Goal: Task Accomplishment & Management: Manage account settings

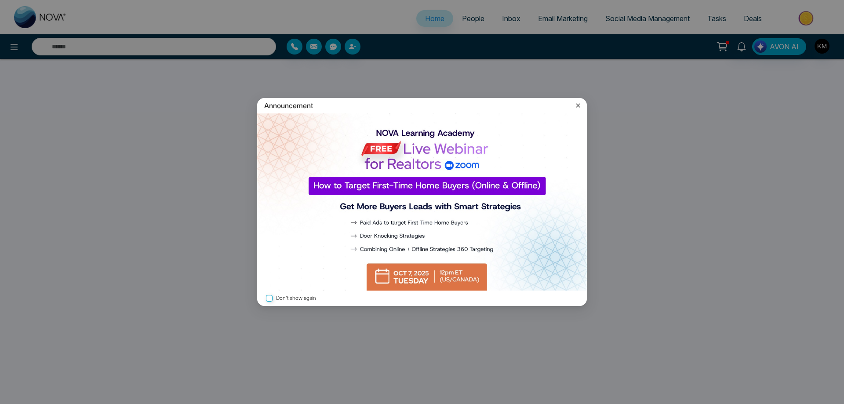
select select "*"
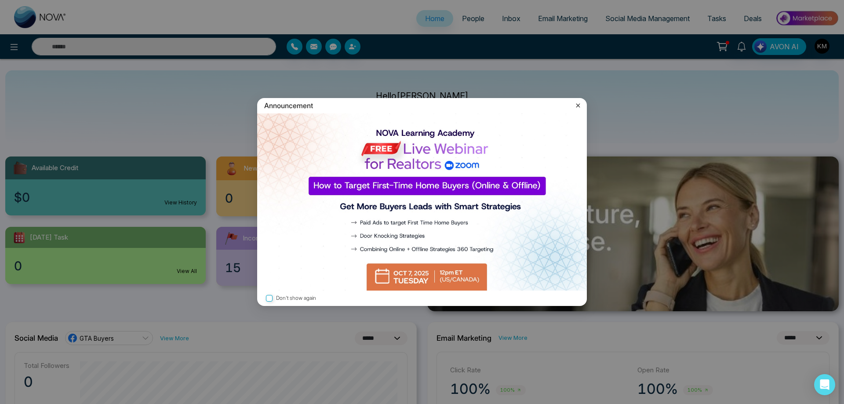
click at [435, 273] on img at bounding box center [422, 201] width 330 height 177
click at [579, 107] on icon at bounding box center [578, 105] width 9 height 9
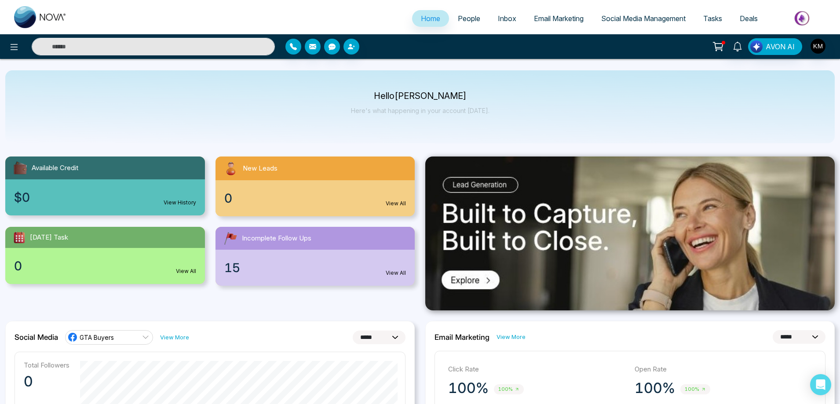
click at [471, 19] on span "People" at bounding box center [469, 18] width 22 height 9
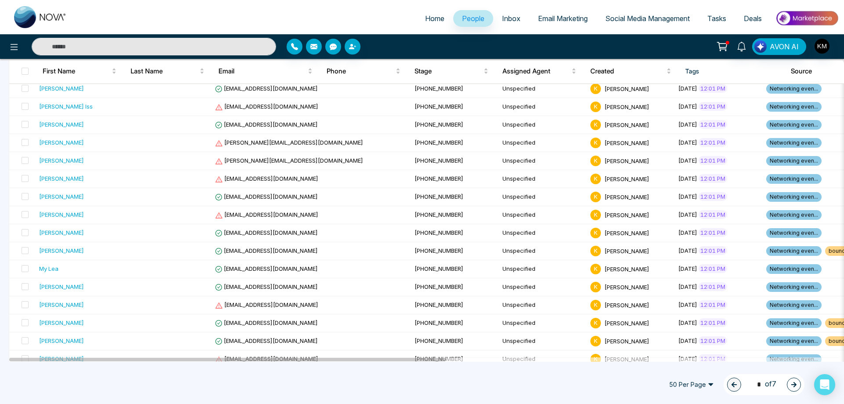
scroll to position [220, 0]
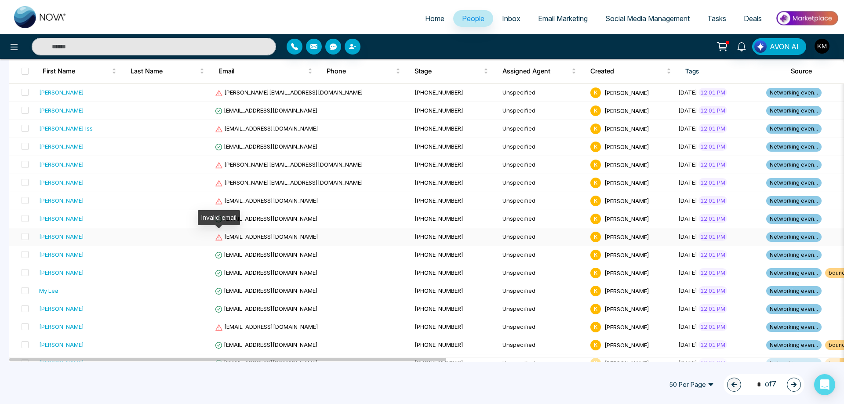
click at [220, 237] on icon at bounding box center [219, 237] width 8 height 8
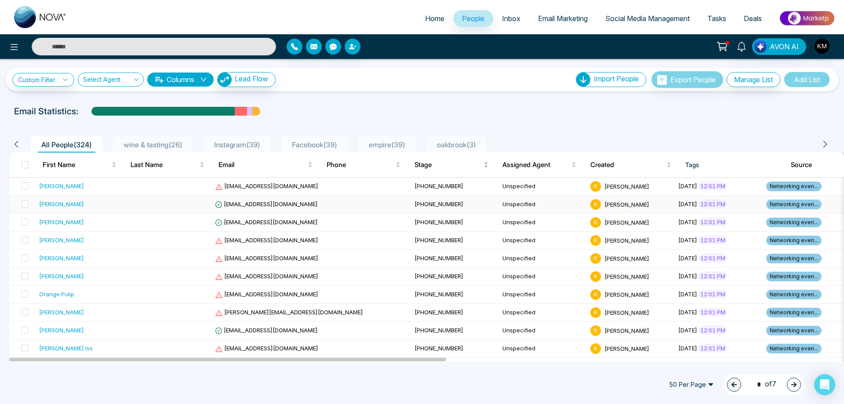
click at [442, 168] on span "Stage" at bounding box center [447, 165] width 67 height 11
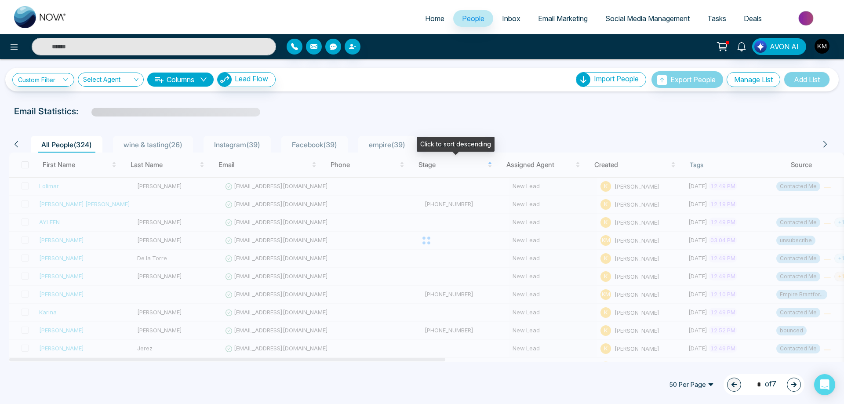
click at [429, 184] on div at bounding box center [426, 241] width 835 height 176
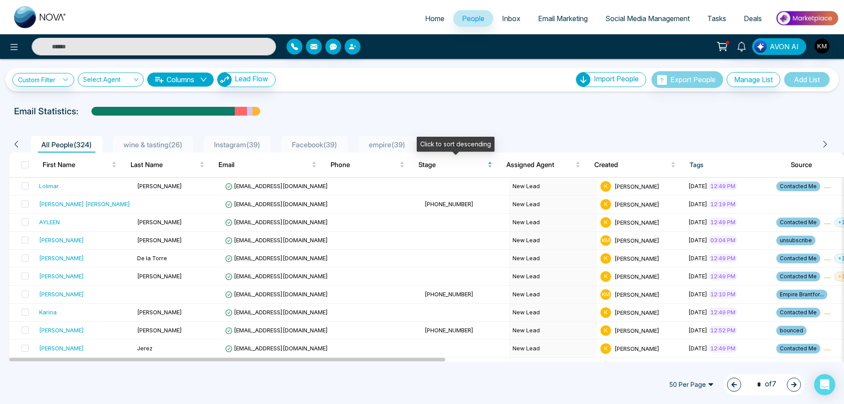
click at [490, 166] on div "Stage" at bounding box center [455, 165] width 74 height 11
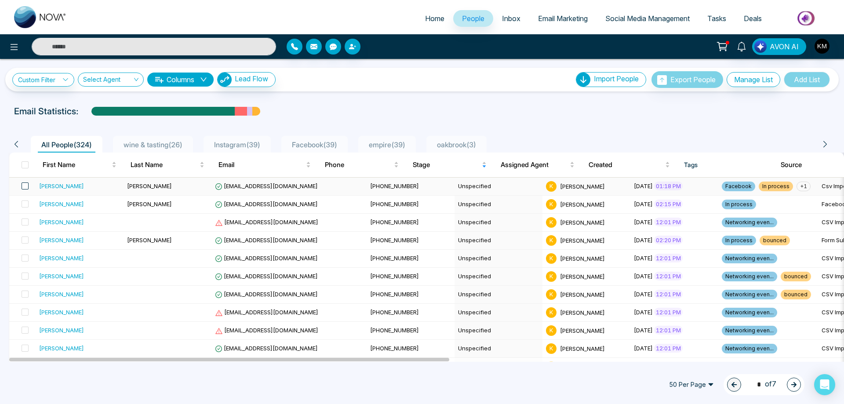
click at [26, 185] on span at bounding box center [25, 185] width 7 height 7
click at [21, 261] on label at bounding box center [22, 259] width 12 height 10
click at [26, 273] on span at bounding box center [25, 276] width 7 height 7
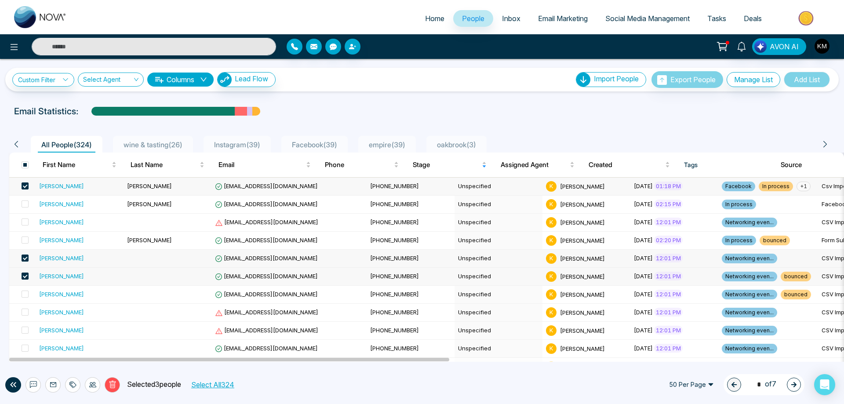
drag, startPoint x: 171, startPoint y: 145, endPoint x: 164, endPoint y: 124, distance: 21.6
click at [190, 80] on button "Columns" at bounding box center [180, 80] width 66 height 14
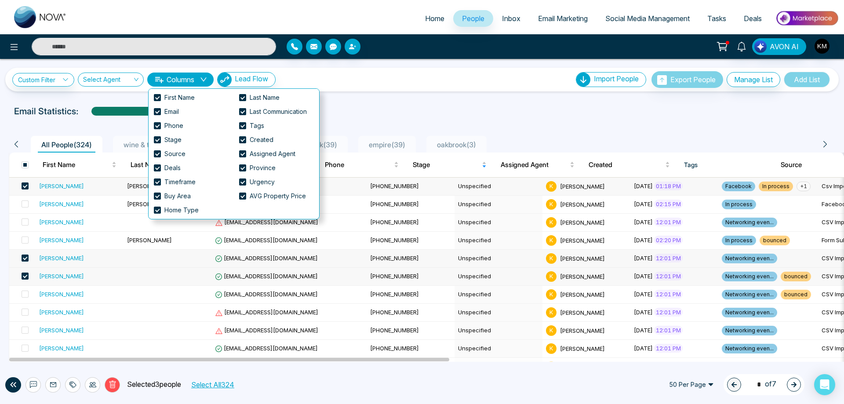
click at [190, 80] on button "Columns" at bounding box center [180, 80] width 66 height 14
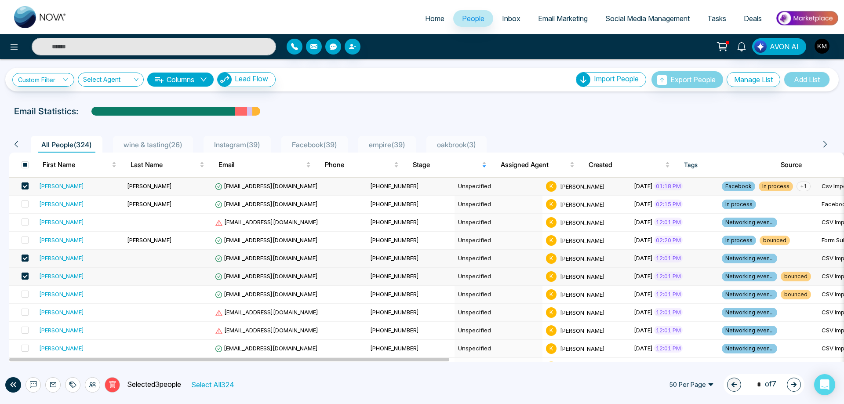
click at [25, 163] on span at bounding box center [25, 164] width 7 height 7
click at [610, 120] on div at bounding box center [421, 120] width 833 height 4
click at [19, 165] on th at bounding box center [22, 165] width 26 height 25
click at [168, 144] on span "wine & tasting ( 26 )" at bounding box center [153, 144] width 66 height 9
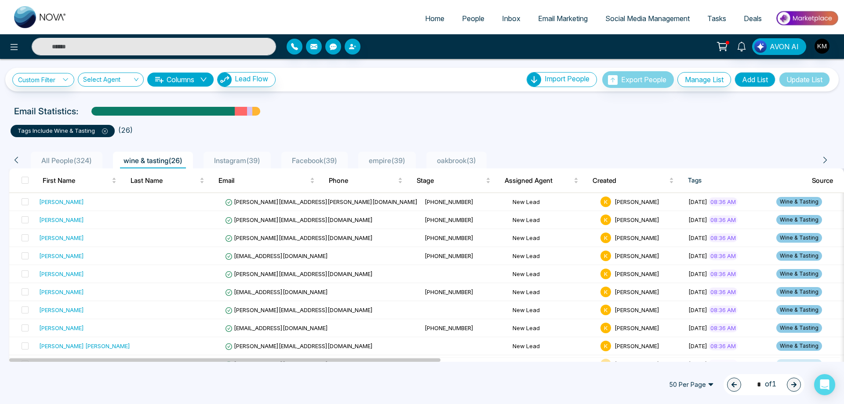
click at [20, 159] on icon at bounding box center [16, 160] width 8 height 8
click at [15, 160] on icon at bounding box center [16, 160] width 8 height 8
click at [107, 130] on div "tags include Wine & Tasting" at bounding box center [63, 131] width 104 height 12
click at [55, 157] on span "All People ( 324 )" at bounding box center [67, 160] width 58 height 9
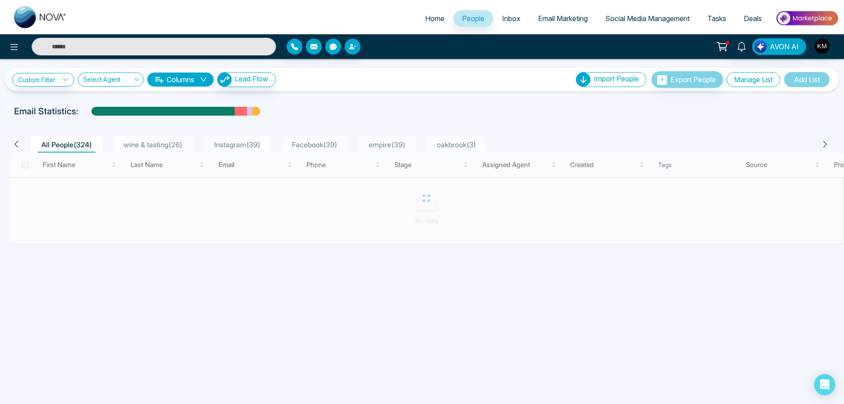
click at [770, 79] on button "Manage List" at bounding box center [754, 79] width 54 height 15
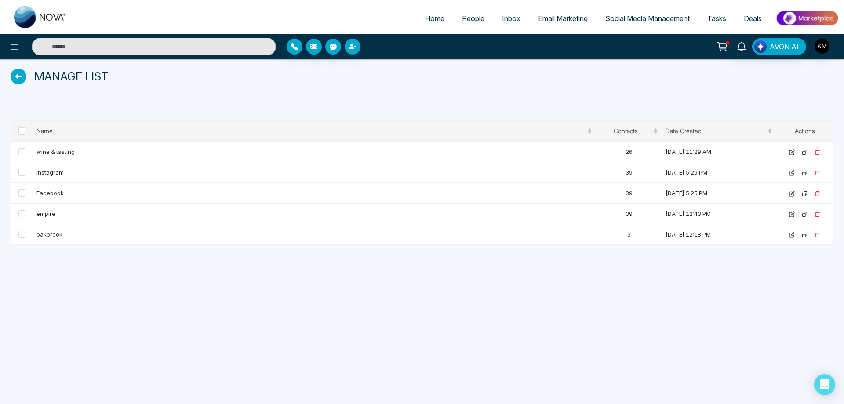
click at [22, 81] on icon at bounding box center [19, 77] width 16 height 16
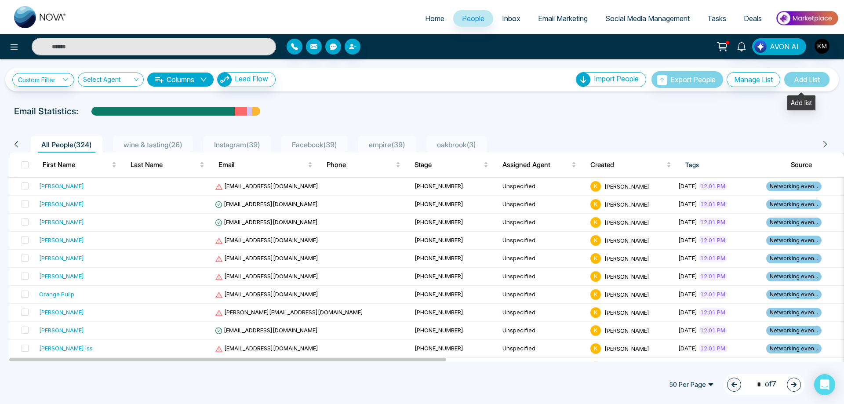
click at [811, 77] on span "Add List" at bounding box center [807, 80] width 46 height 16
click at [163, 142] on span "wine & tasting ( 26 )" at bounding box center [153, 144] width 66 height 9
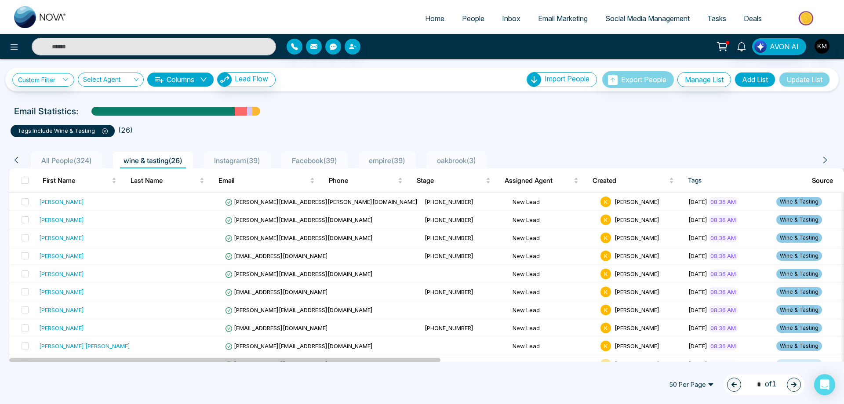
click at [70, 161] on span "All People ( 324 )" at bounding box center [67, 160] width 58 height 9
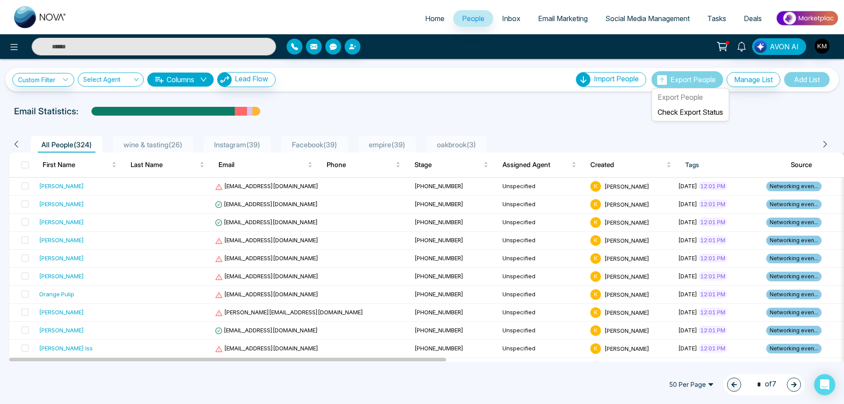
click at [676, 80] on span "Export People" at bounding box center [692, 79] width 45 height 9
click at [678, 111] on link "Check Export Status" at bounding box center [690, 112] width 65 height 9
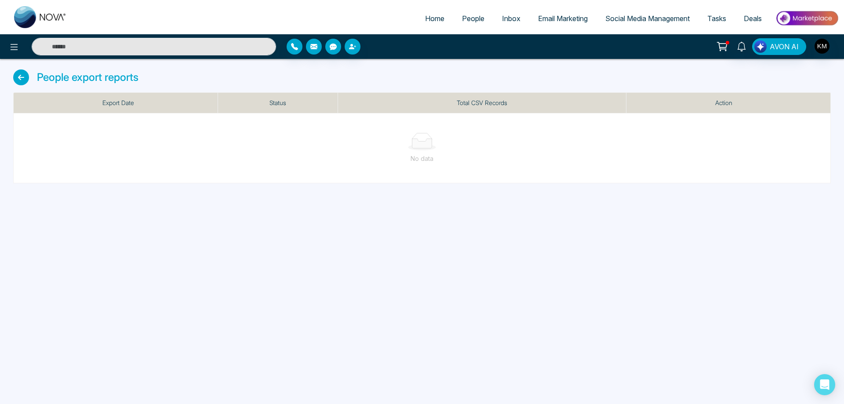
click at [137, 107] on th "Export Date" at bounding box center [116, 103] width 204 height 21
click at [430, 166] on td "No data" at bounding box center [422, 148] width 817 height 70
click at [15, 79] on icon at bounding box center [21, 77] width 16 height 16
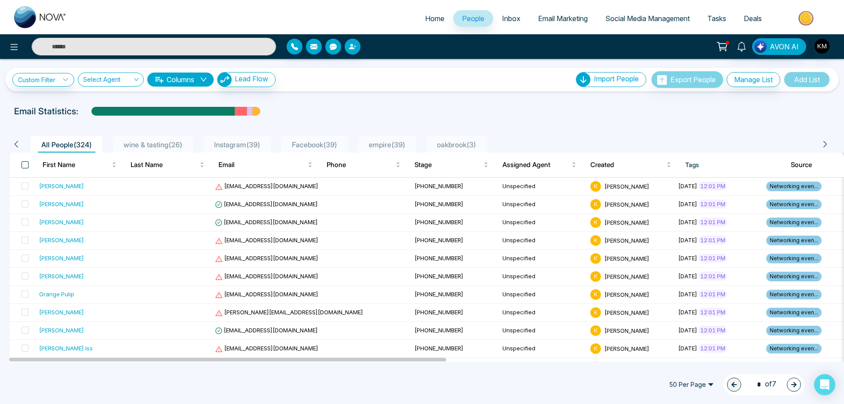
click at [25, 167] on span at bounding box center [25, 164] width 7 height 7
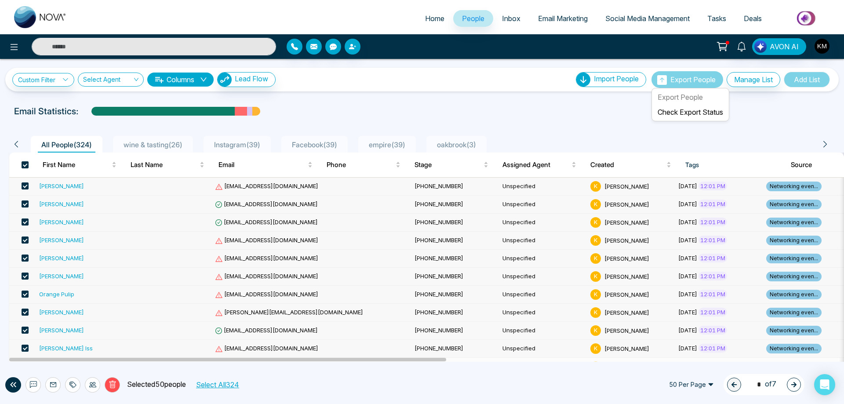
click at [676, 78] on span "Export People" at bounding box center [692, 79] width 45 height 9
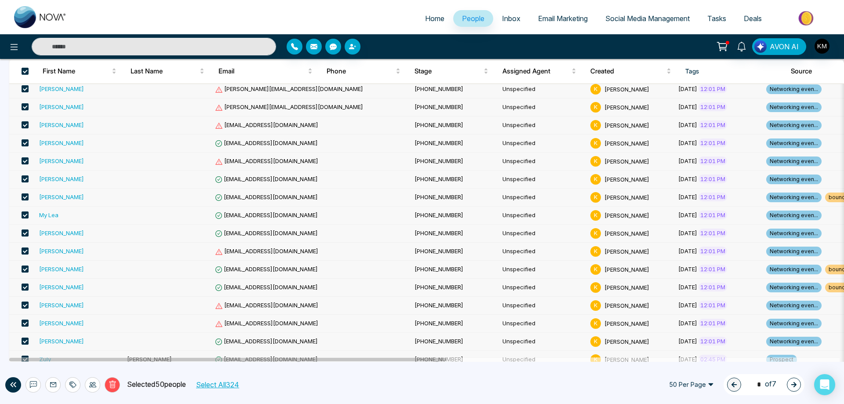
scroll to position [308, 0]
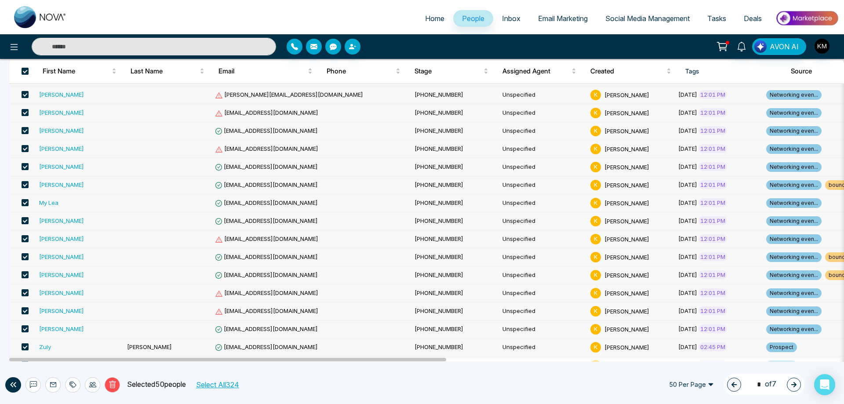
click at [212, 385] on button "Select All 324" at bounding box center [217, 384] width 49 height 11
click at [90, 386] on icon at bounding box center [92, 384] width 7 height 5
click at [518, 400] on div "Delete Selected 324 people Deselect All 50 Per Page 1 * of 7" at bounding box center [422, 384] width 844 height 39
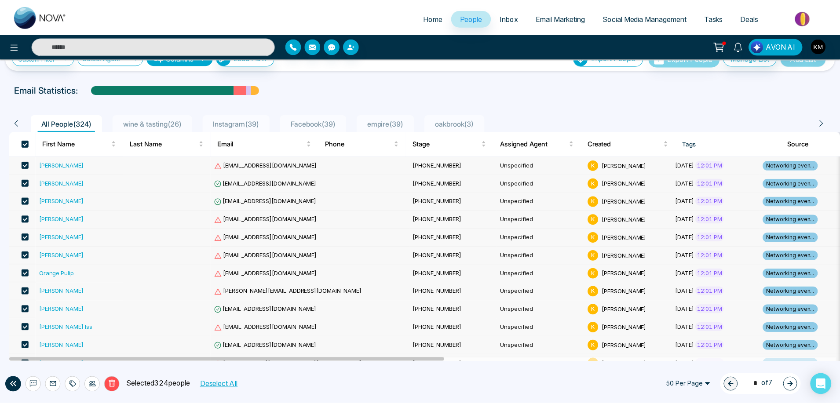
scroll to position [0, 0]
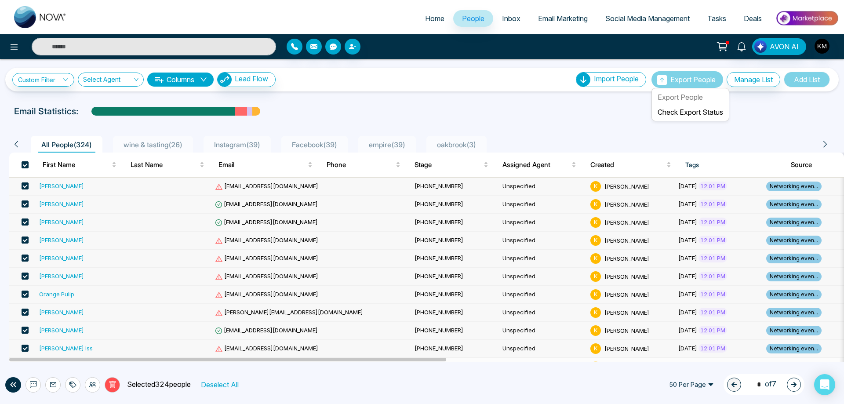
click at [690, 73] on button "Export People" at bounding box center [687, 79] width 72 height 17
click at [676, 107] on li "Check Export Status" at bounding box center [690, 112] width 74 height 15
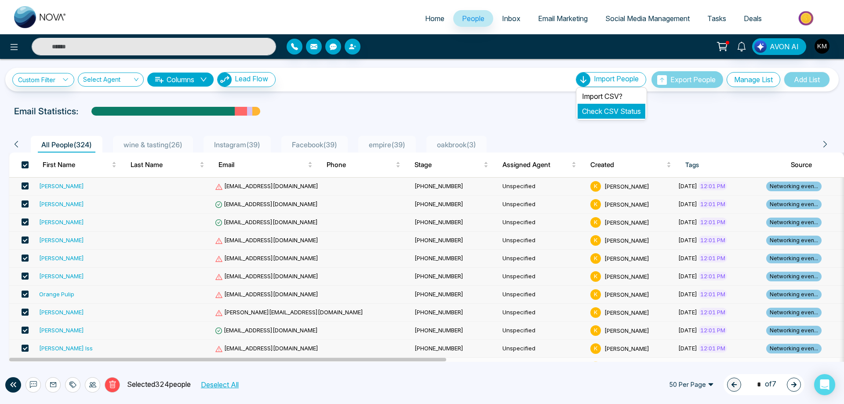
click at [604, 112] on link "Check CSV Status" at bounding box center [611, 111] width 59 height 9
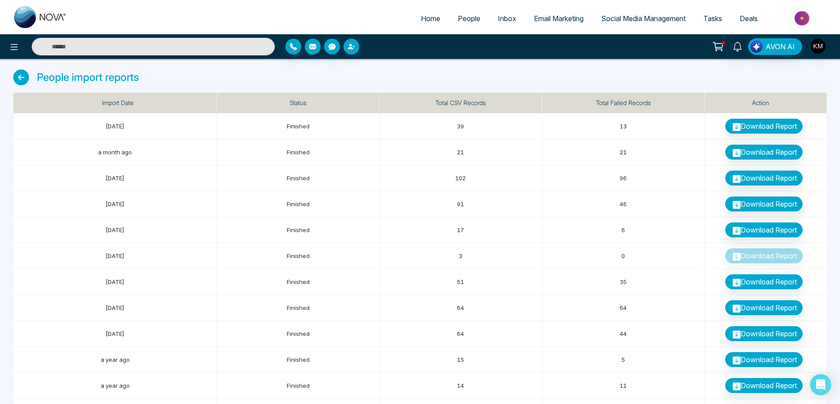
click at [18, 76] on icon at bounding box center [21, 77] width 16 height 16
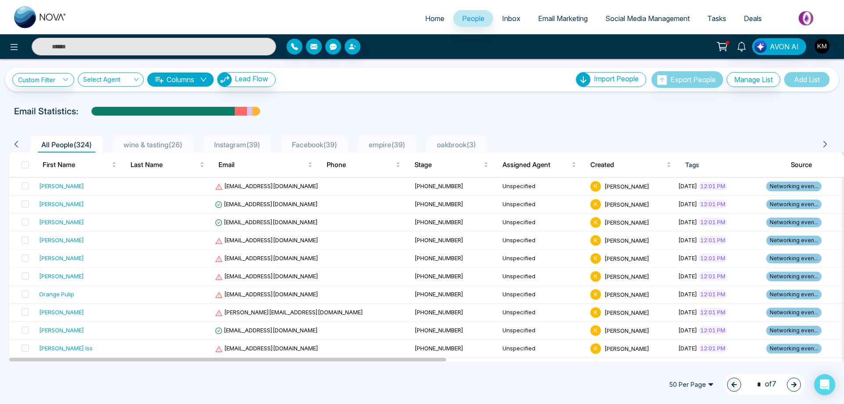
click at [464, 142] on span "oakbrook ( 3 )" at bounding box center [456, 144] width 46 height 9
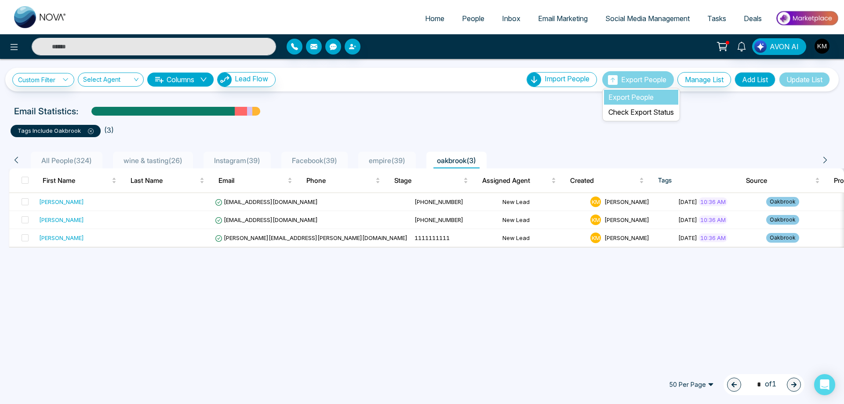
click at [611, 94] on li "Export People" at bounding box center [641, 97] width 74 height 15
click at [88, 130] on icon at bounding box center [91, 131] width 6 height 6
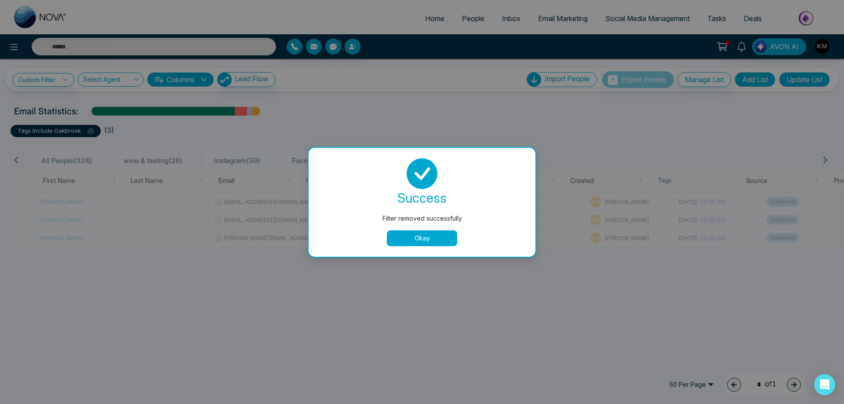
click at [370, 223] on div "success Filter removed successfully Okay" at bounding box center [422, 202] width 206 height 88
click at [427, 237] on button "Okay" at bounding box center [422, 238] width 70 height 16
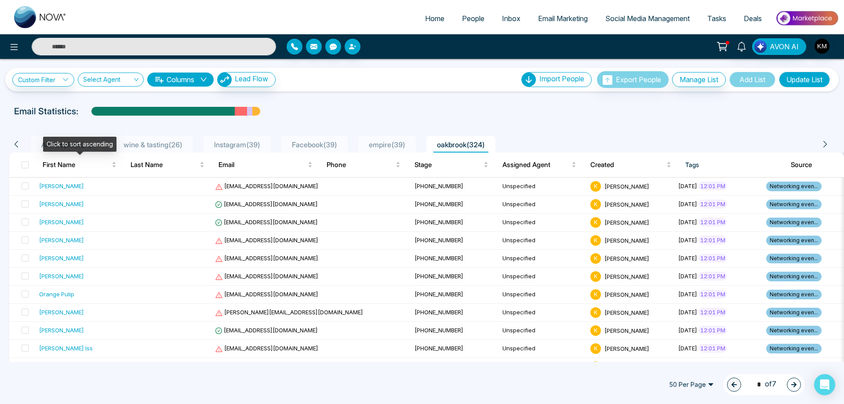
click at [86, 142] on div "Click to sort ascending" at bounding box center [79, 144] width 73 height 15
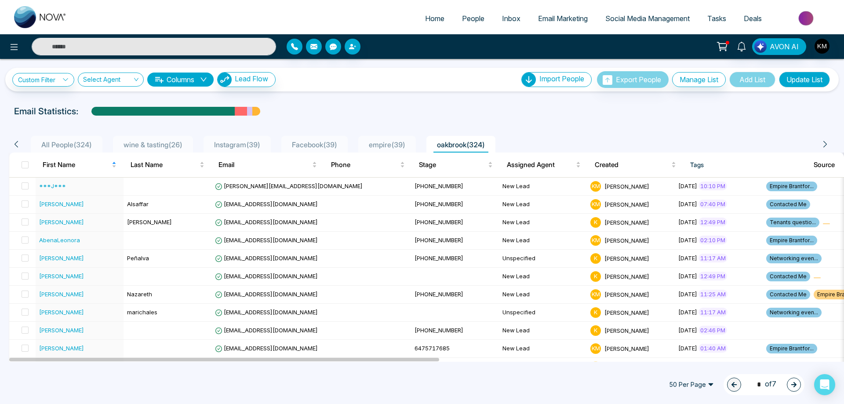
click at [58, 145] on span "All People ( 324 )" at bounding box center [67, 144] width 58 height 9
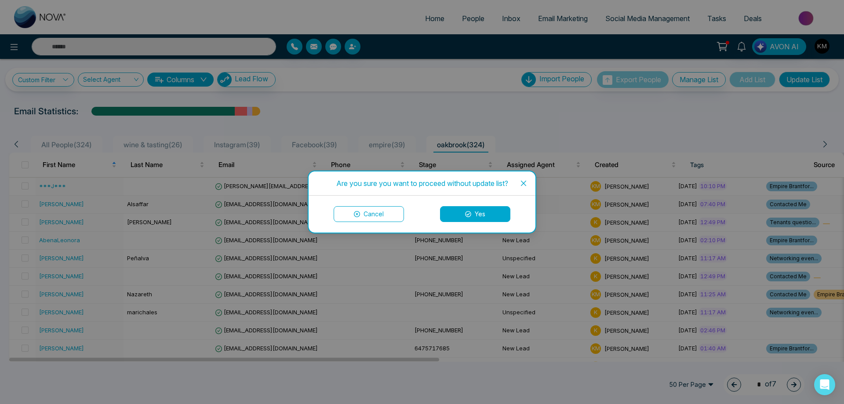
click at [365, 214] on button "Cancel" at bounding box center [369, 214] width 70 height 16
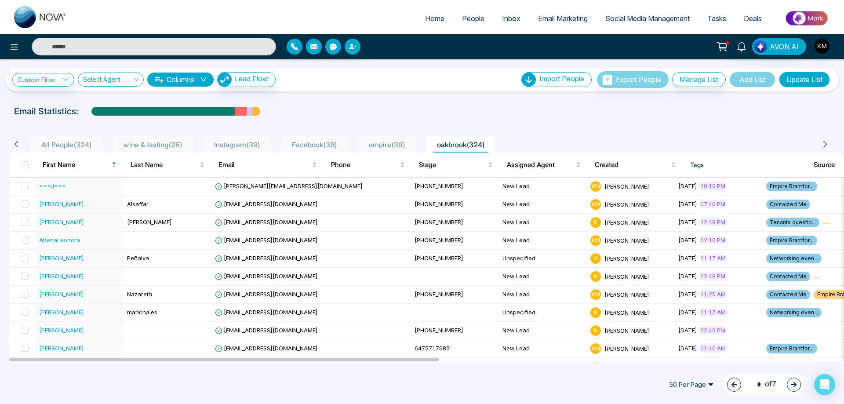
click at [72, 144] on span "All People ( 324 )" at bounding box center [67, 144] width 58 height 9
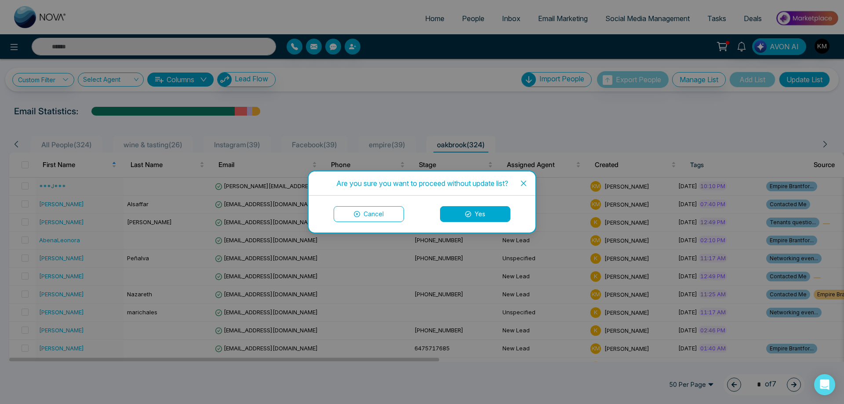
click at [524, 183] on icon "close" at bounding box center [523, 183] width 5 height 5
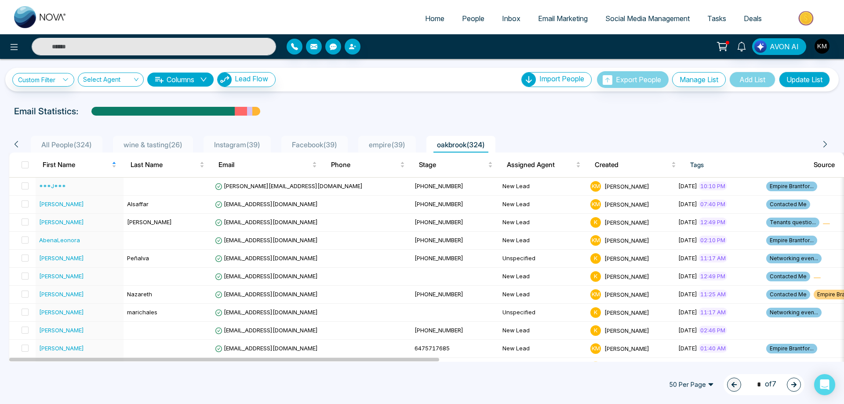
click at [39, 13] on img at bounding box center [40, 17] width 53 height 22
select select "*"
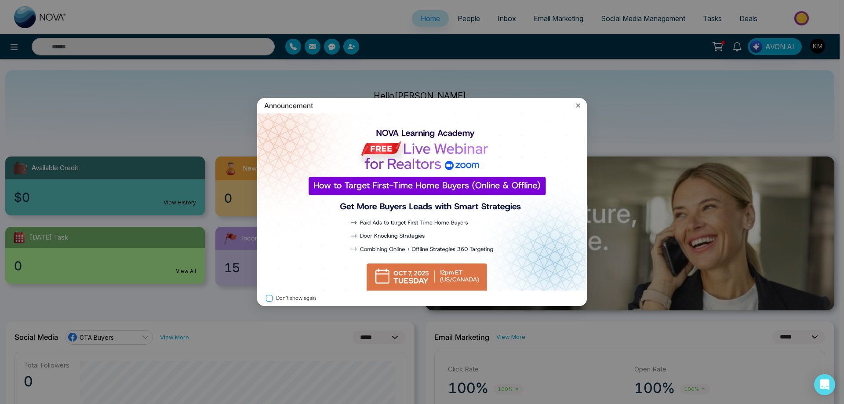
click at [581, 104] on icon at bounding box center [578, 105] width 9 height 9
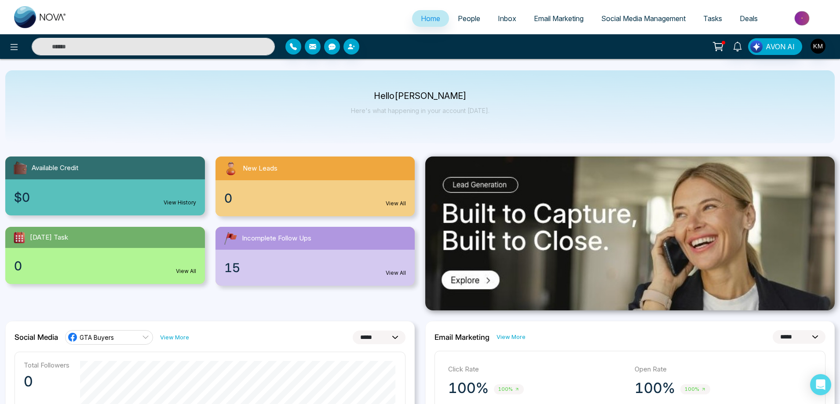
click at [458, 14] on span "People" at bounding box center [469, 18] width 22 height 9
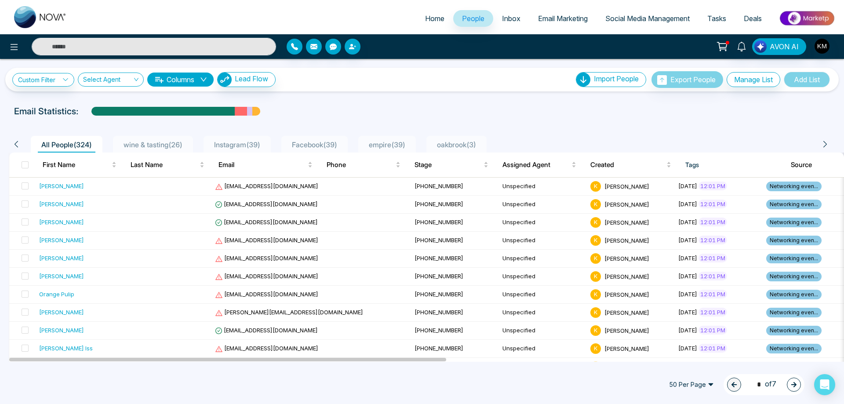
click at [466, 141] on span "oakbrook ( 3 )" at bounding box center [456, 144] width 46 height 9
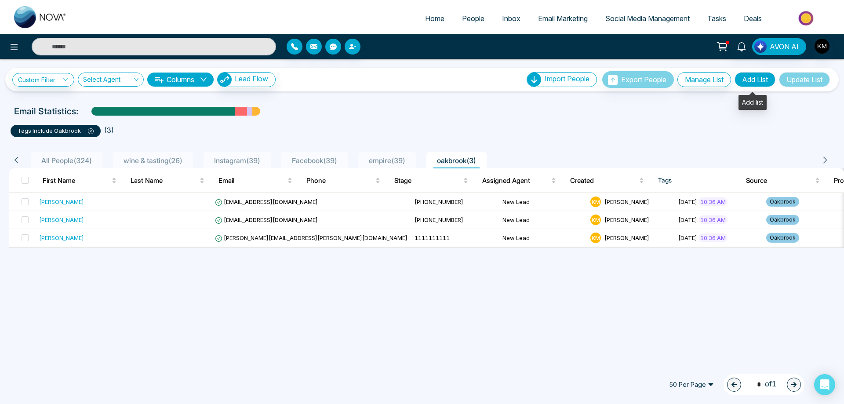
click at [749, 78] on button "Add List" at bounding box center [754, 79] width 41 height 15
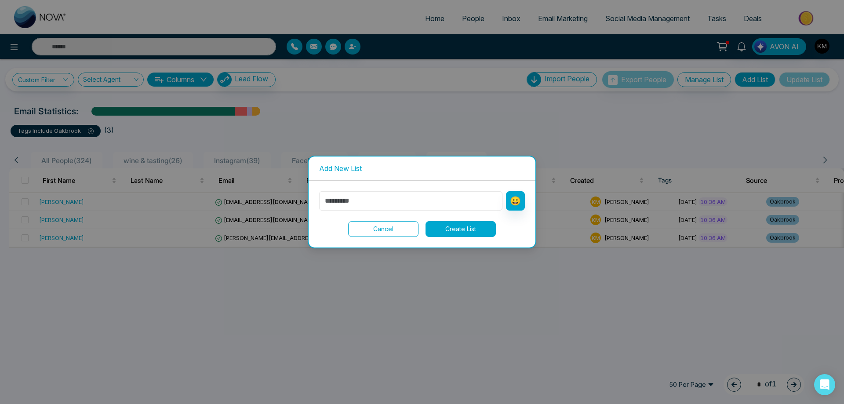
click at [484, 197] on input "text" at bounding box center [410, 200] width 183 height 19
type input "*"
type input "*******"
click at [477, 236] on button "Create List" at bounding box center [460, 229] width 70 height 16
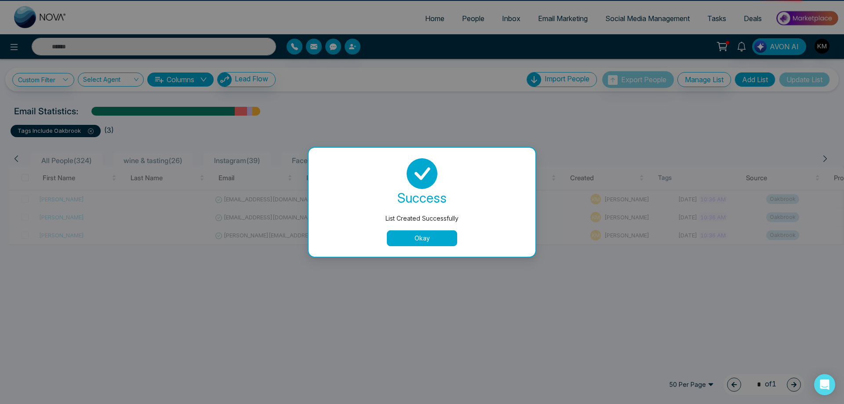
click at [432, 242] on button "Okay" at bounding box center [422, 238] width 70 height 16
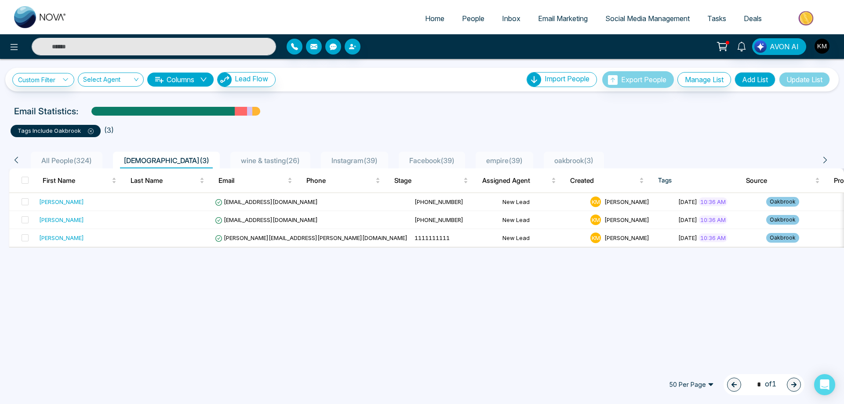
click at [756, 78] on button "Add List" at bounding box center [754, 79] width 41 height 15
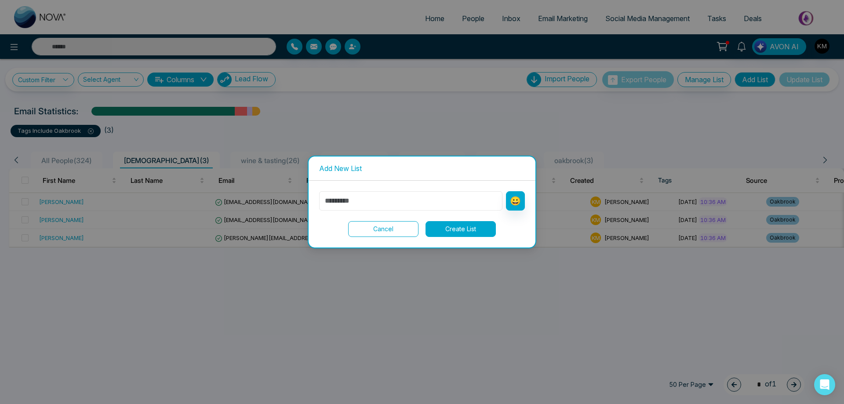
click at [352, 208] on input "text" at bounding box center [410, 200] width 183 height 19
type input "**********"
click at [462, 226] on button "Create List" at bounding box center [460, 229] width 70 height 16
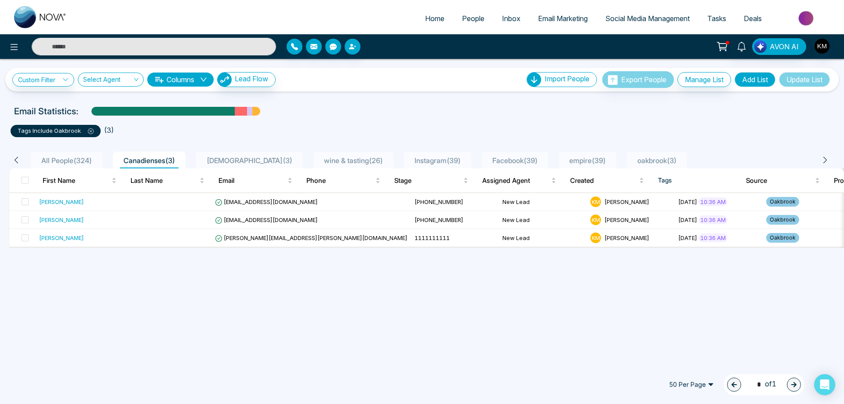
click at [216, 159] on span "[DEMOGRAPHIC_DATA] ( 3 )" at bounding box center [249, 160] width 93 height 9
click at [38, 8] on img at bounding box center [40, 17] width 53 height 22
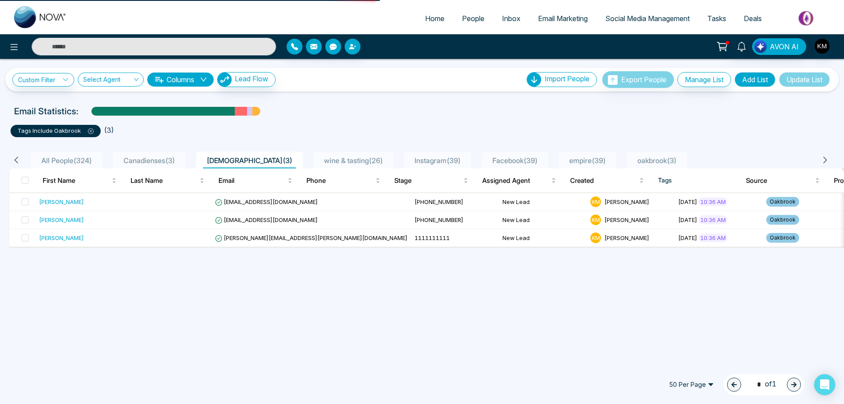
select select "*"
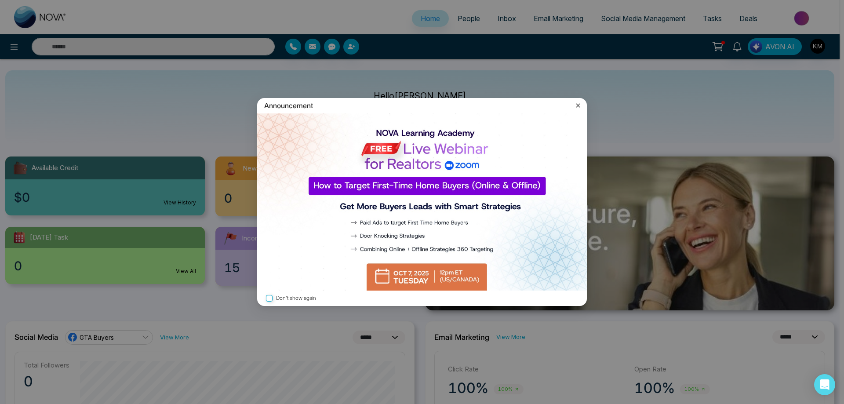
click at [581, 106] on icon at bounding box center [578, 105] width 9 height 9
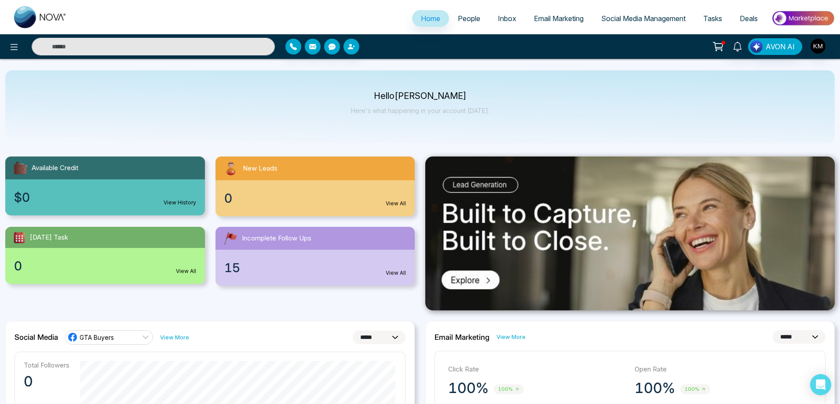
click at [465, 17] on span "People" at bounding box center [469, 18] width 22 height 9
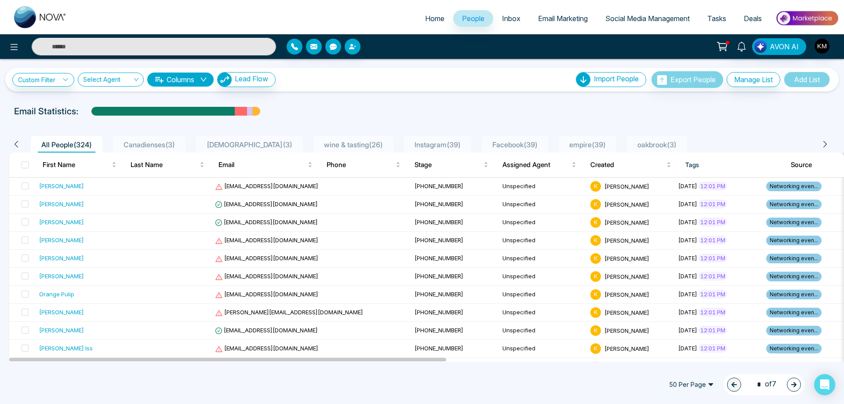
click at [220, 141] on span "[DEMOGRAPHIC_DATA] ( 3 )" at bounding box center [249, 144] width 93 height 9
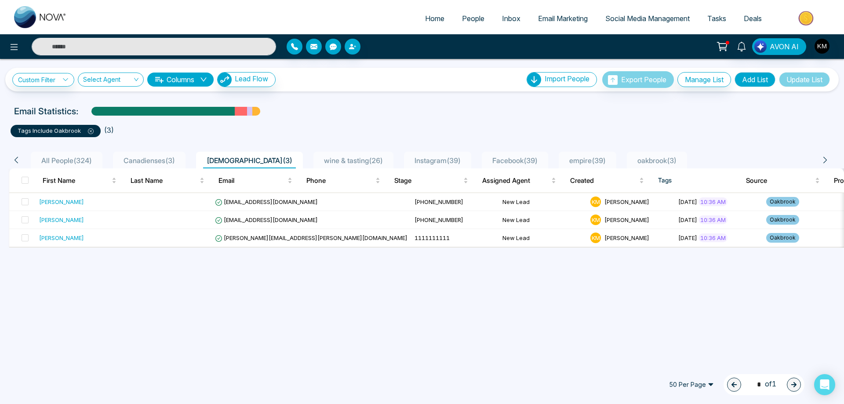
click at [59, 164] on span "All People ( 324 )" at bounding box center [67, 160] width 58 height 9
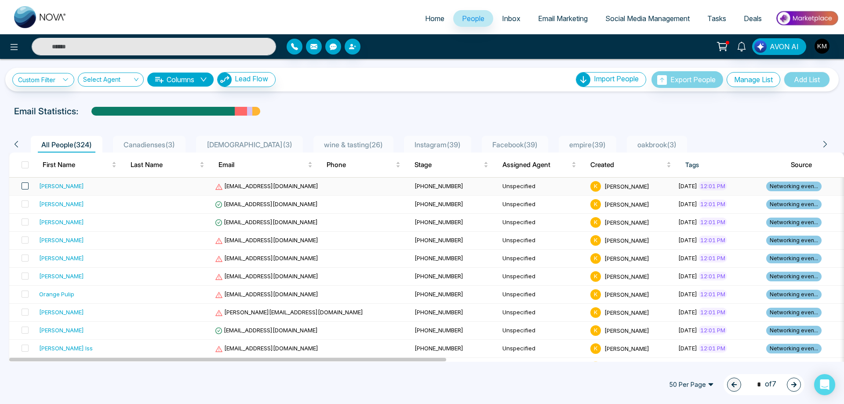
click at [25, 187] on span at bounding box center [25, 185] width 7 height 7
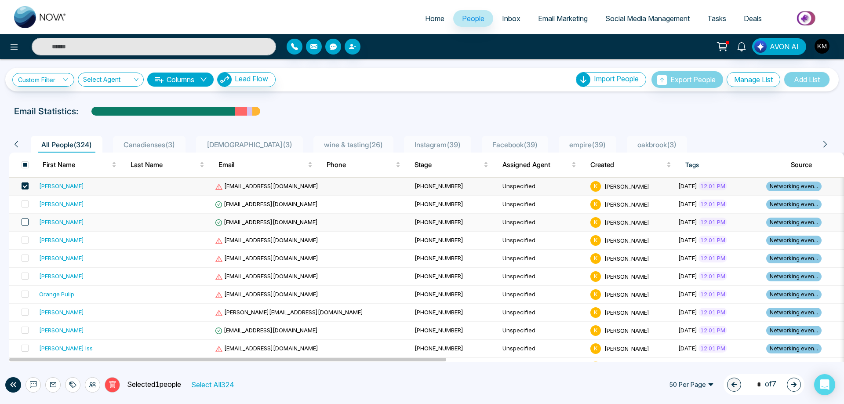
click at [25, 221] on span at bounding box center [25, 221] width 7 height 7
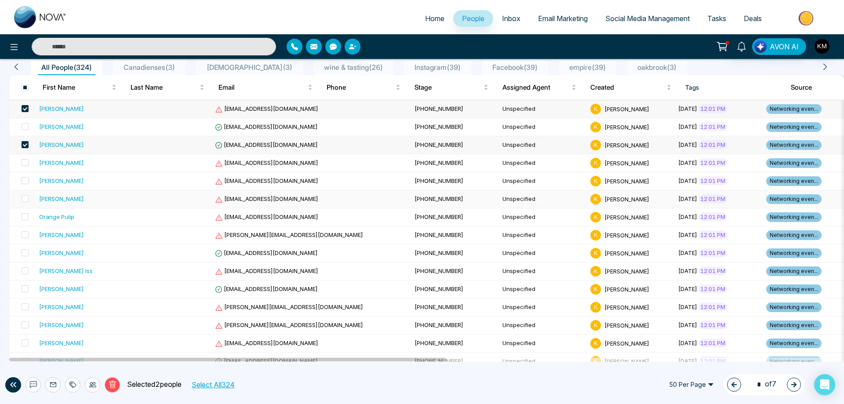
scroll to position [88, 0]
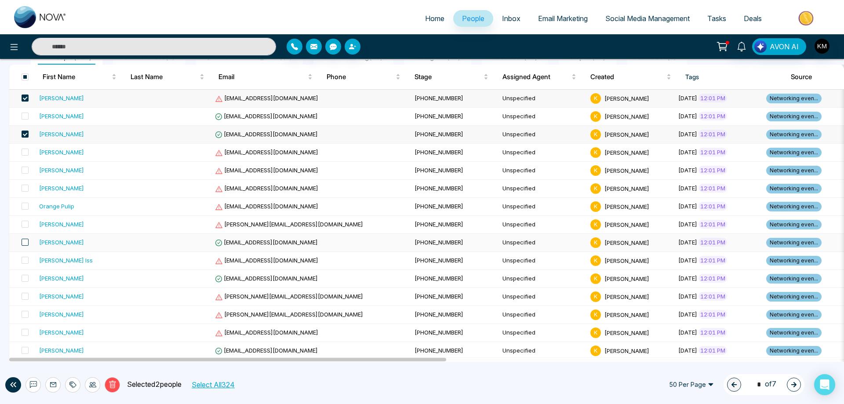
click at [23, 239] on span at bounding box center [25, 242] width 7 height 7
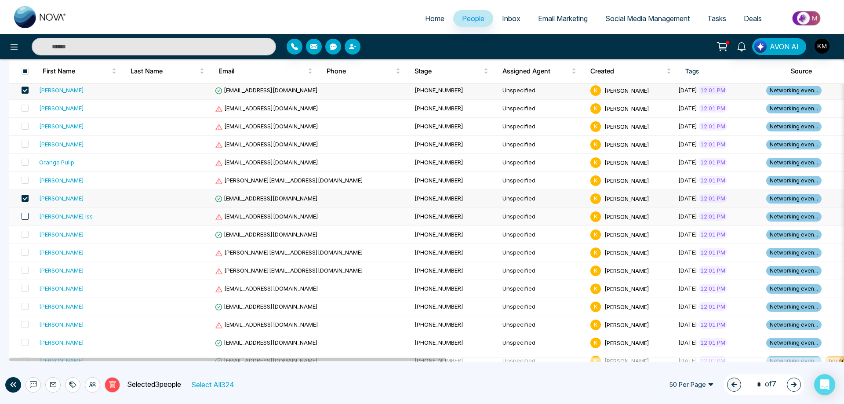
click at [25, 217] on span at bounding box center [25, 216] width 7 height 7
click at [27, 270] on span at bounding box center [25, 270] width 7 height 7
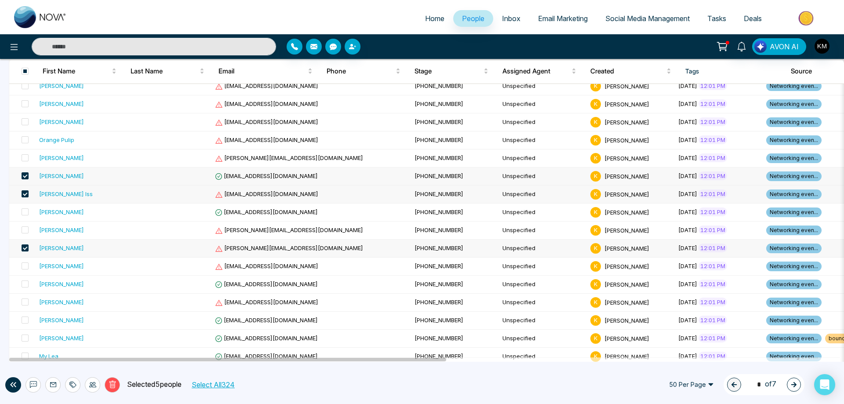
scroll to position [176, 0]
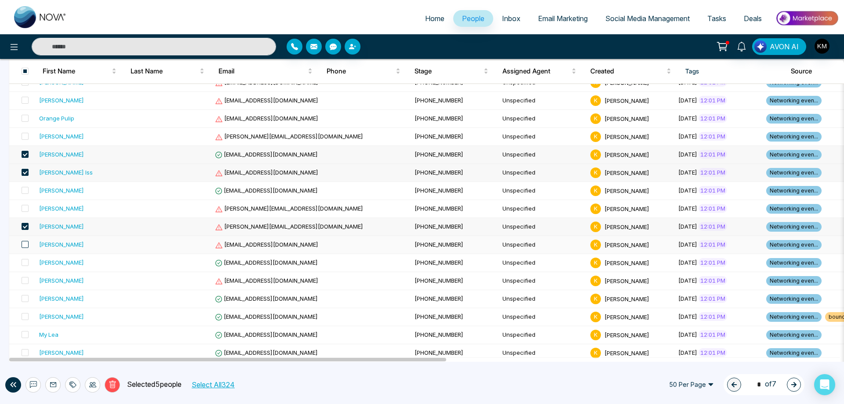
click at [25, 245] on span at bounding box center [25, 244] width 7 height 7
click at [29, 262] on td at bounding box center [22, 263] width 26 height 18
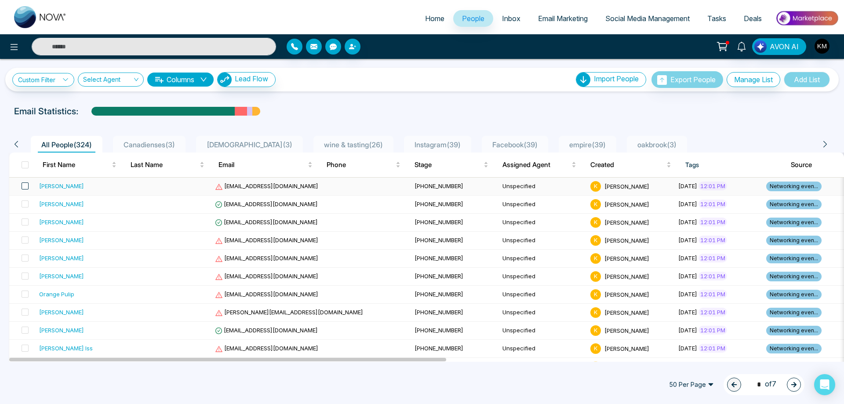
click at [25, 185] on span at bounding box center [25, 185] width 7 height 7
click at [23, 220] on span at bounding box center [25, 221] width 7 height 7
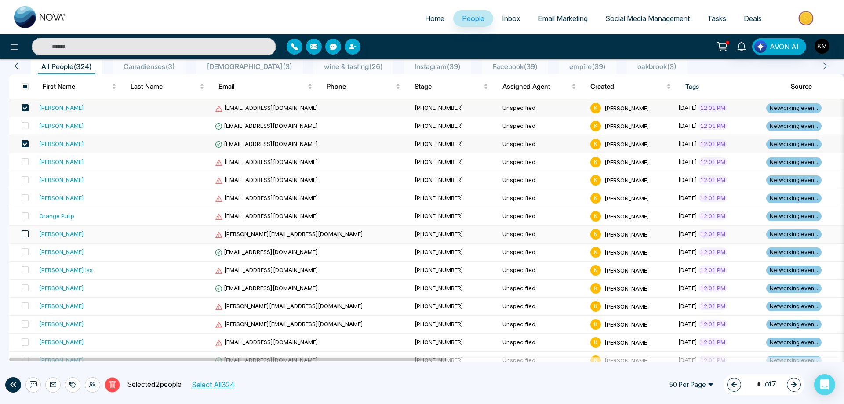
scroll to position [88, 0]
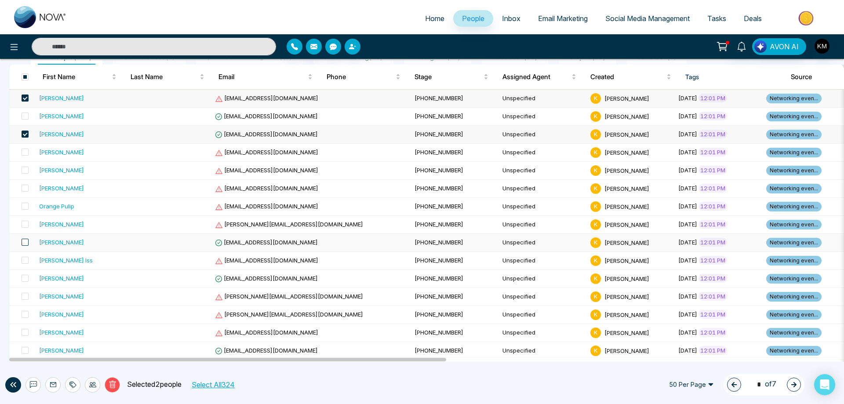
click at [25, 245] on span at bounding box center [25, 242] width 7 height 7
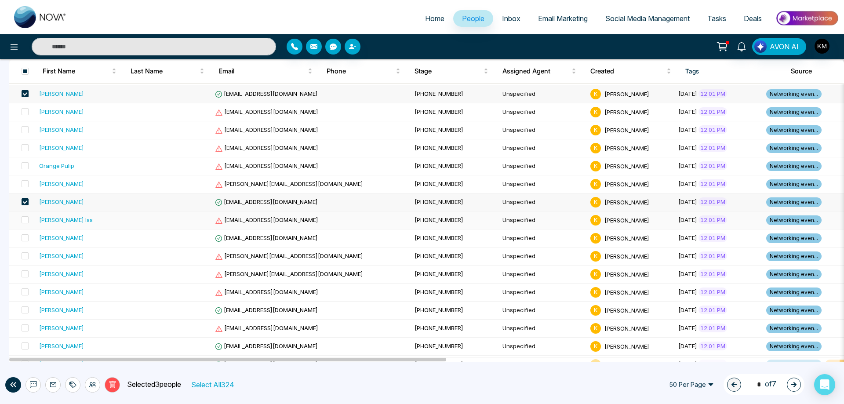
scroll to position [132, 0]
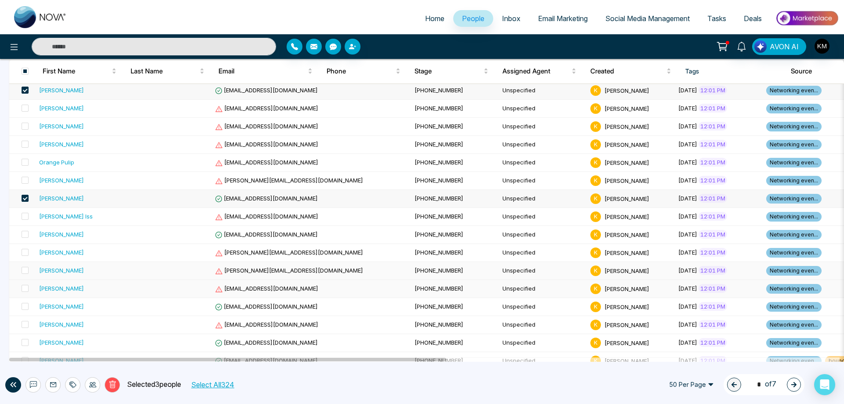
drag, startPoint x: 28, startPoint y: 269, endPoint x: 26, endPoint y: 280, distance: 11.1
click at [28, 269] on span at bounding box center [25, 270] width 7 height 7
click at [25, 287] on span at bounding box center [25, 288] width 7 height 7
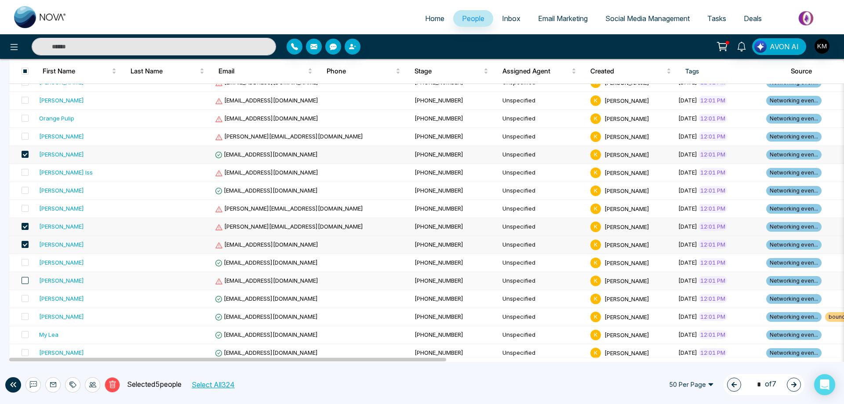
click at [26, 278] on span at bounding box center [25, 280] width 7 height 7
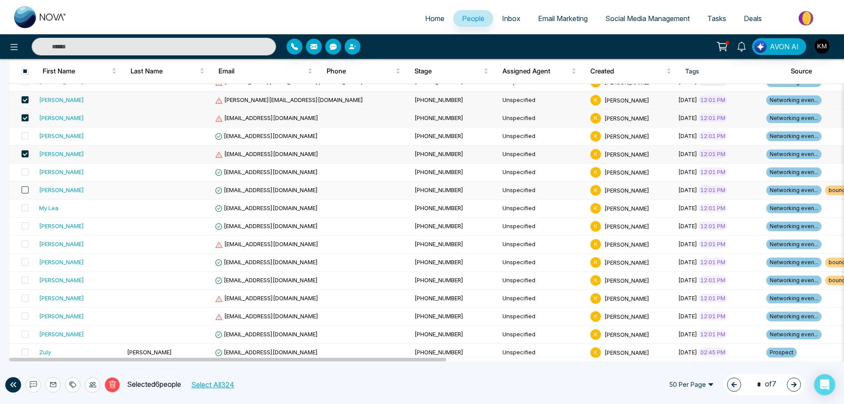
scroll to position [308, 0]
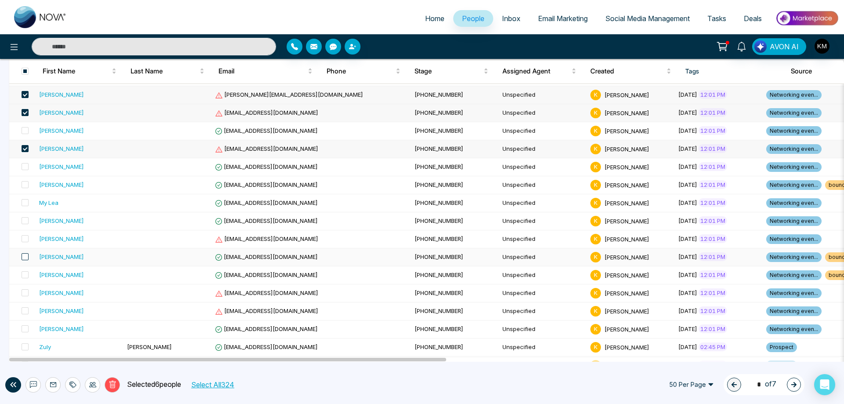
click at [23, 258] on span at bounding box center [25, 256] width 7 height 7
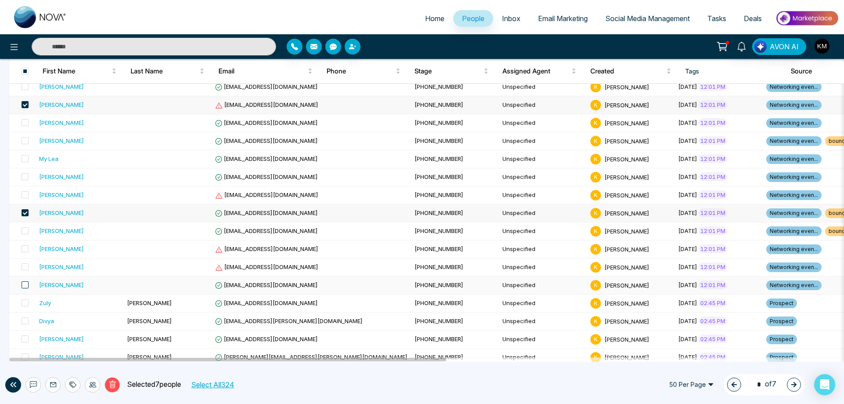
click at [28, 283] on span at bounding box center [25, 284] width 7 height 7
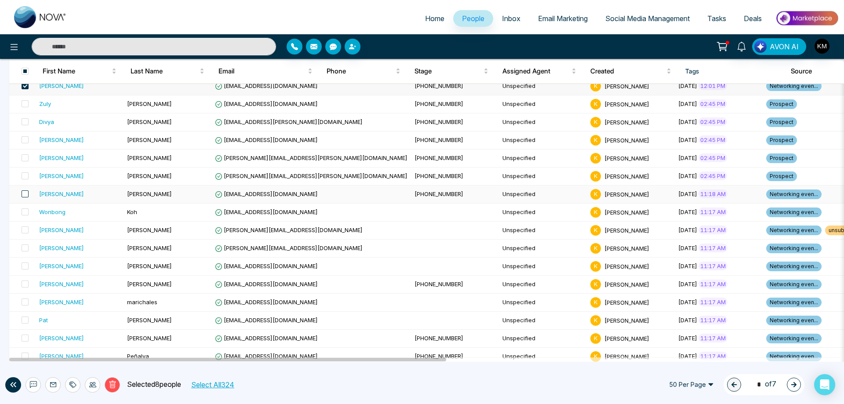
scroll to position [571, 0]
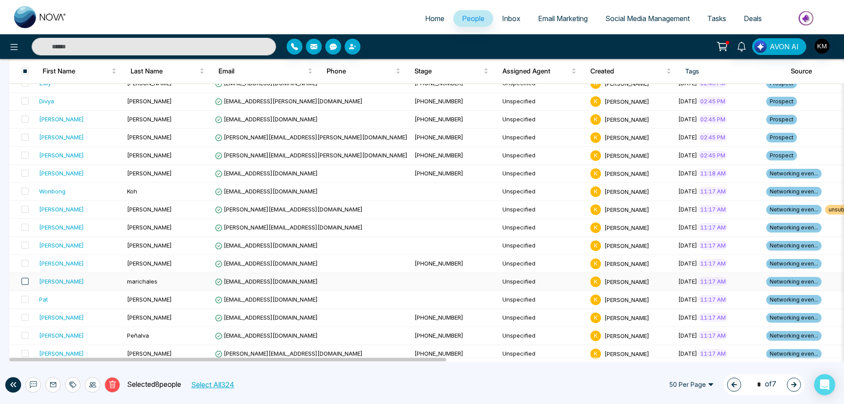
click at [25, 284] on span at bounding box center [25, 281] width 7 height 7
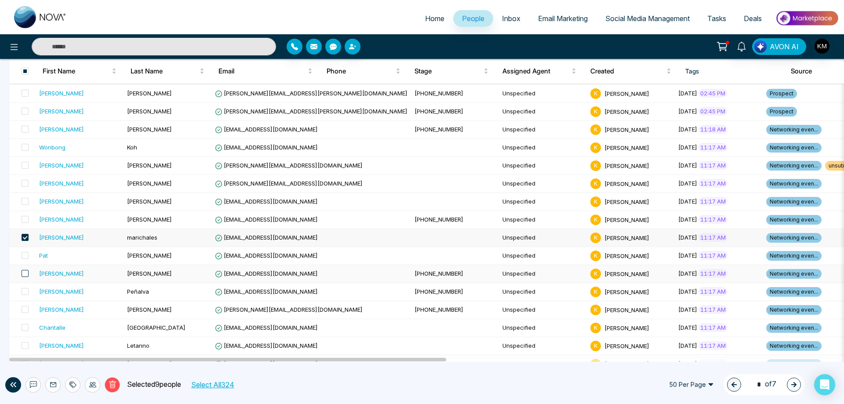
click at [25, 275] on span at bounding box center [25, 273] width 7 height 7
click at [25, 291] on span at bounding box center [25, 291] width 7 height 7
click at [29, 307] on td at bounding box center [22, 310] width 26 height 18
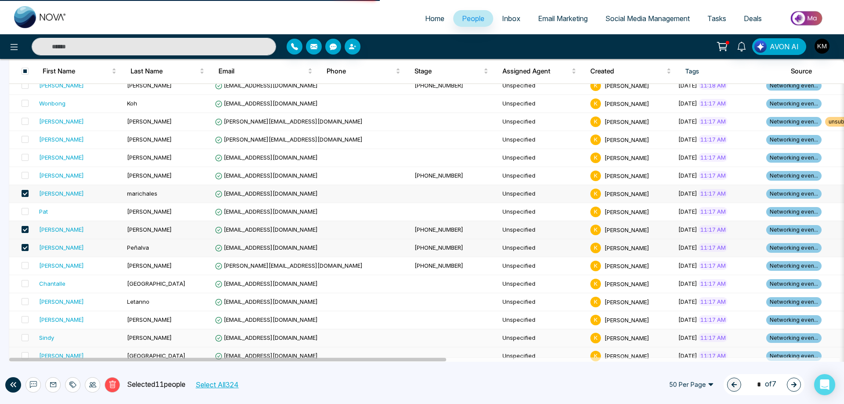
scroll to position [703, 0]
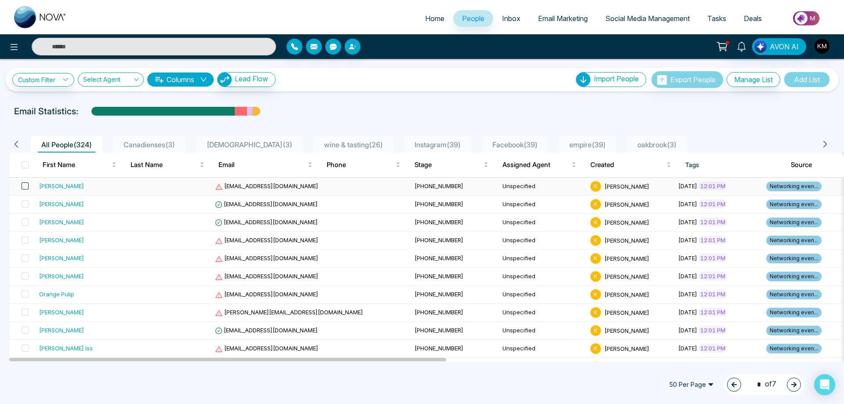
click at [27, 186] on span at bounding box center [25, 185] width 7 height 7
click at [22, 221] on span at bounding box center [25, 221] width 7 height 7
click at [24, 276] on span at bounding box center [25, 276] width 7 height 7
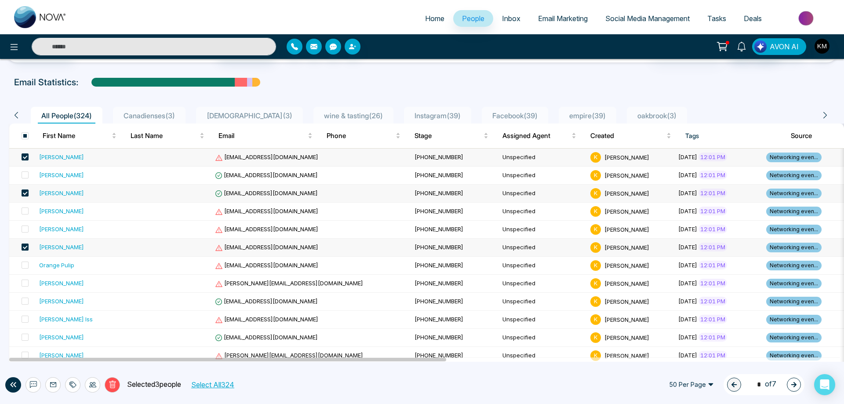
scroll to position [44, 0]
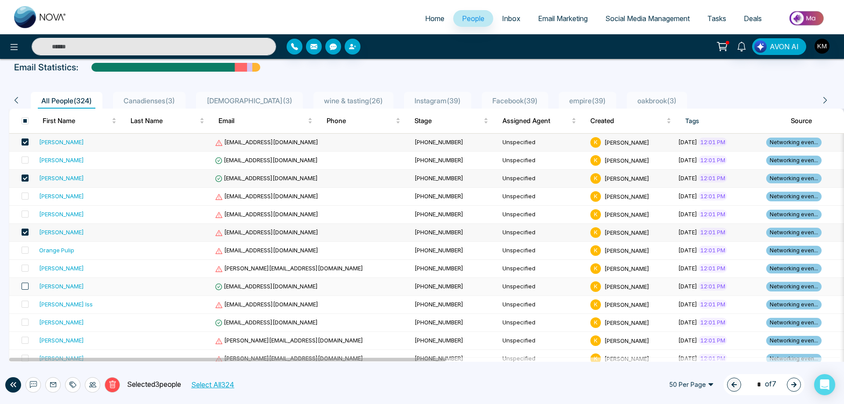
click at [24, 287] on span at bounding box center [25, 286] width 7 height 7
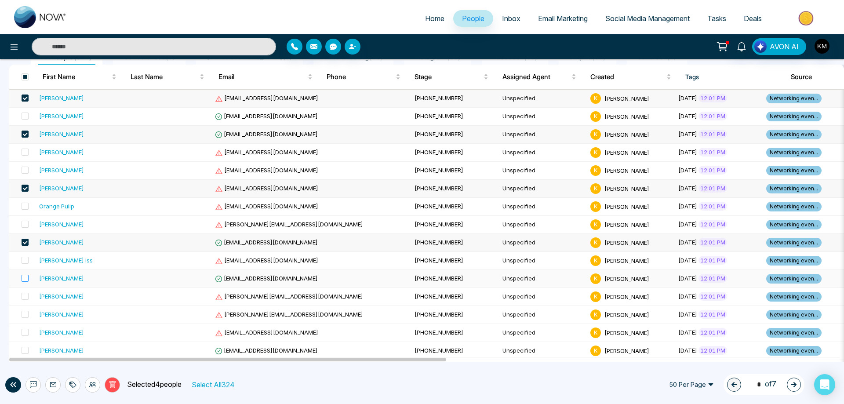
scroll to position [132, 0]
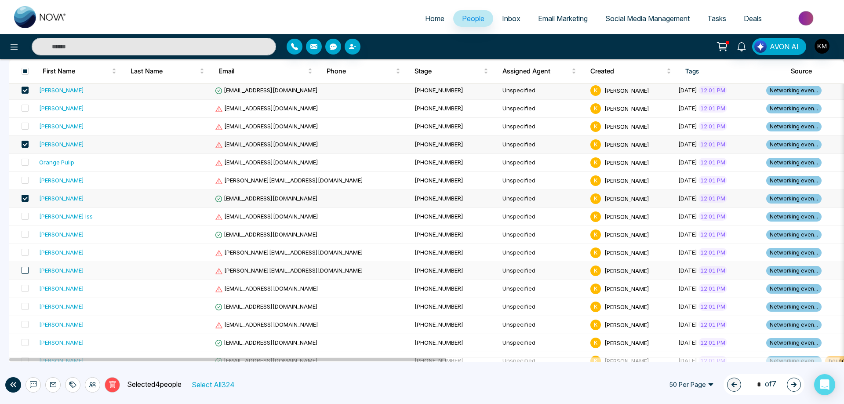
click at [23, 269] on span at bounding box center [25, 270] width 7 height 7
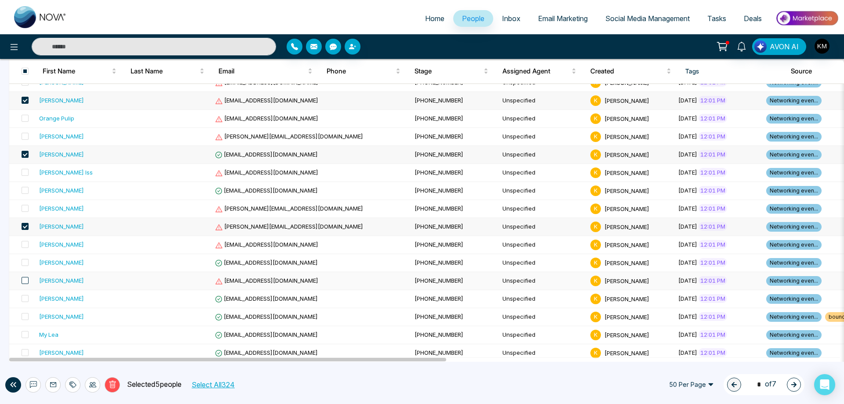
click at [23, 280] on span at bounding box center [25, 280] width 7 height 7
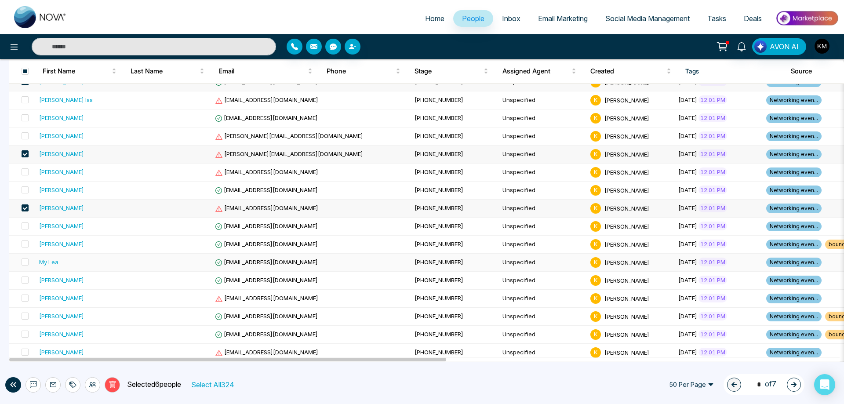
scroll to position [264, 0]
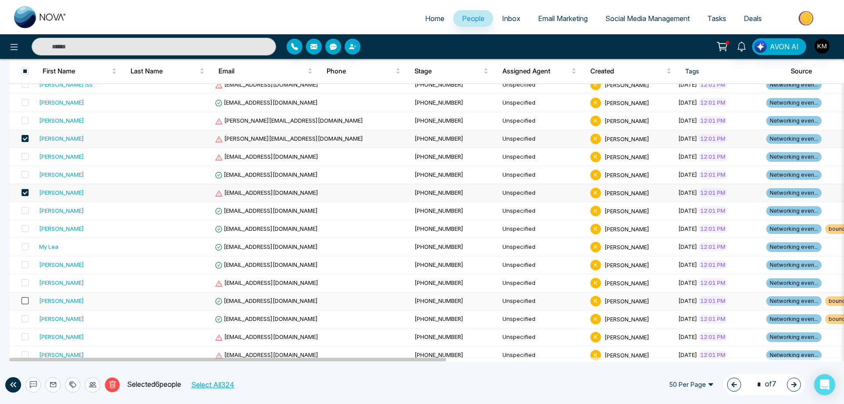
click at [25, 300] on span at bounding box center [25, 300] width 7 height 7
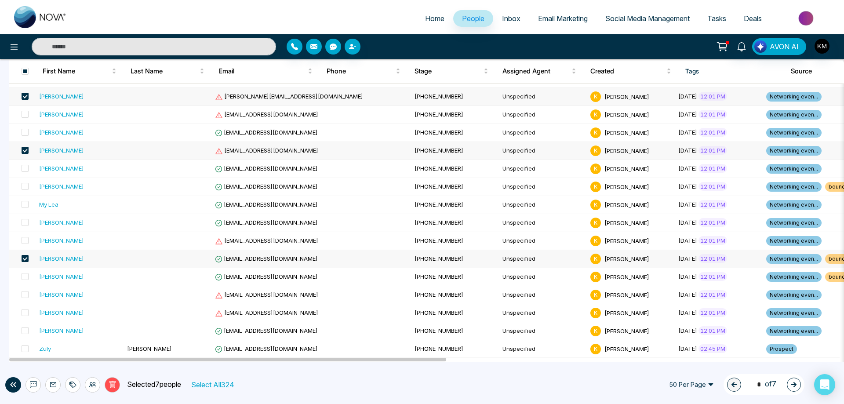
scroll to position [308, 0]
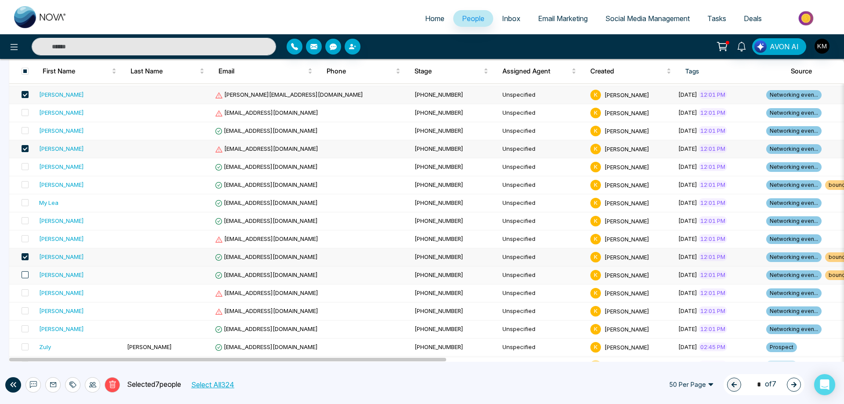
click at [25, 274] on span at bounding box center [25, 274] width 7 height 7
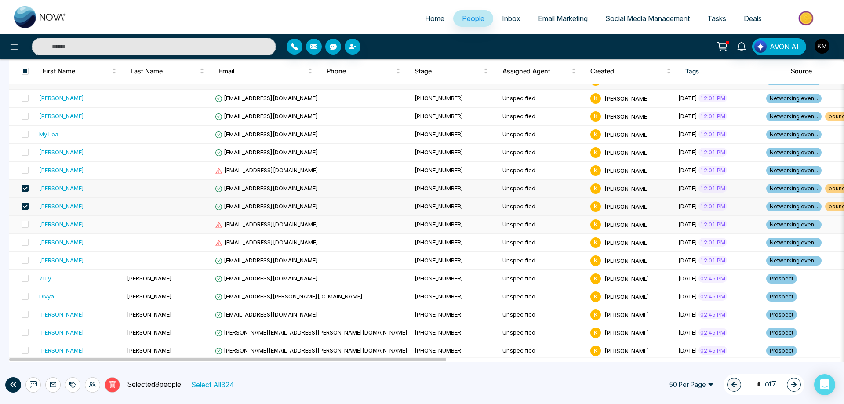
scroll to position [396, 0]
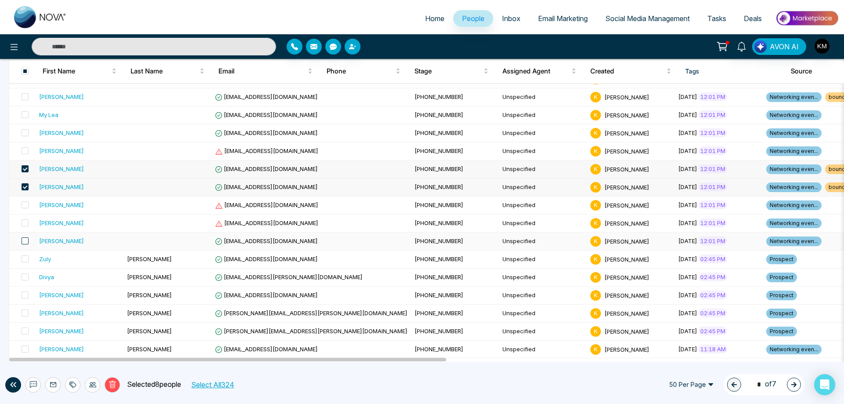
click at [25, 241] on span at bounding box center [25, 240] width 7 height 7
click at [26, 259] on span at bounding box center [25, 258] width 7 height 7
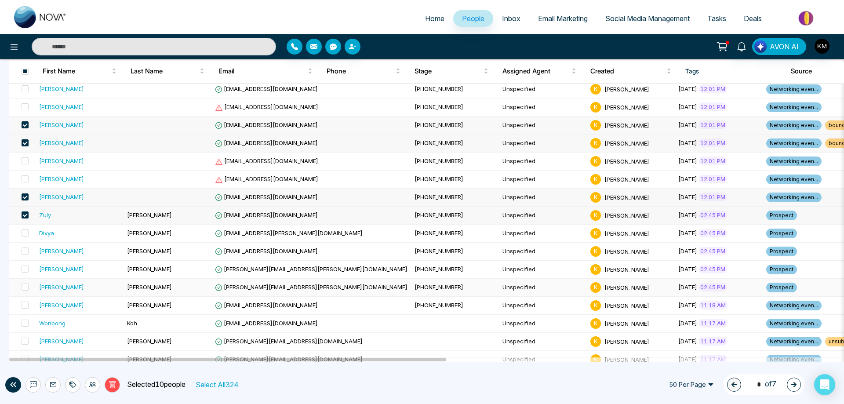
scroll to position [483, 0]
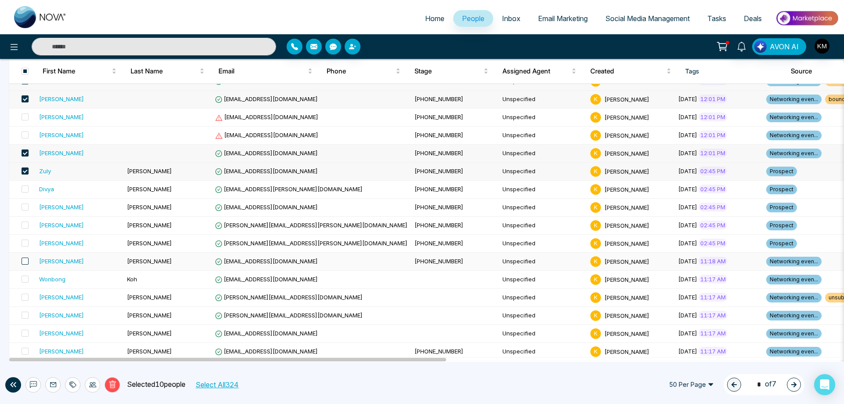
click at [23, 261] on span at bounding box center [25, 261] width 7 height 7
click at [25, 245] on span at bounding box center [25, 243] width 7 height 7
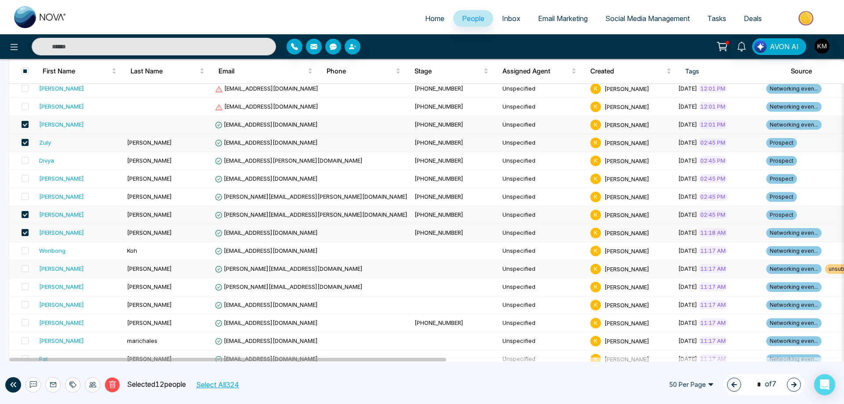
scroll to position [527, 0]
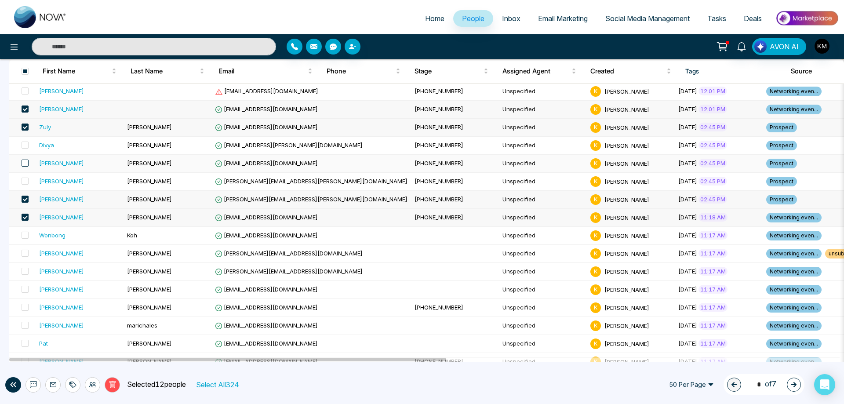
click at [22, 163] on span at bounding box center [25, 163] width 7 height 7
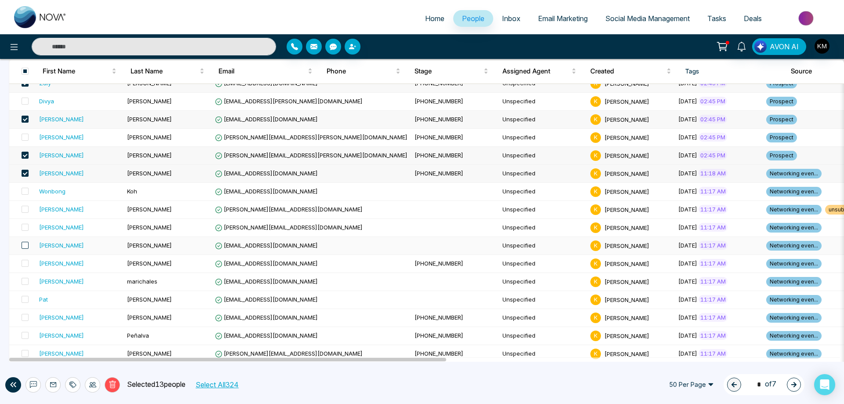
click at [26, 244] on span at bounding box center [25, 245] width 7 height 7
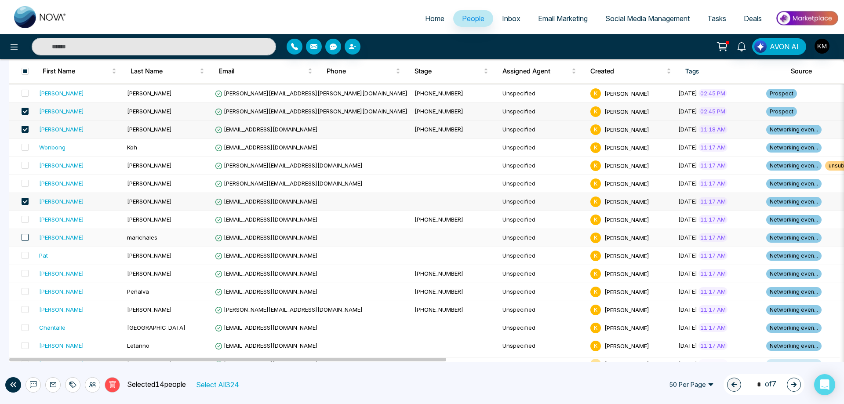
click at [25, 238] on span at bounding box center [25, 237] width 7 height 7
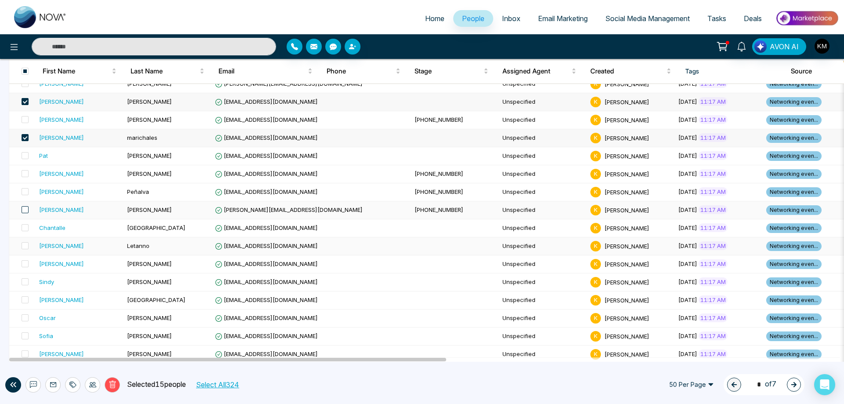
scroll to position [722, 0]
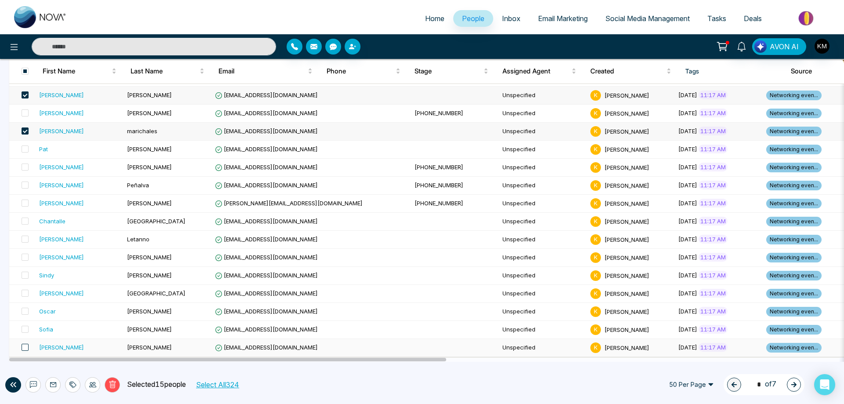
click at [27, 347] on span at bounding box center [25, 347] width 7 height 7
click at [25, 329] on span at bounding box center [25, 329] width 7 height 7
click at [26, 313] on span at bounding box center [25, 311] width 7 height 7
click at [24, 293] on span at bounding box center [25, 293] width 7 height 7
click at [22, 276] on span at bounding box center [25, 275] width 7 height 7
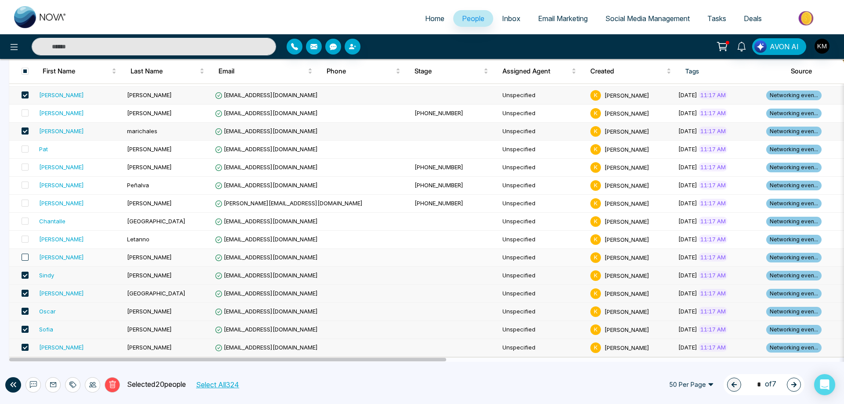
click at [23, 258] on span at bounding box center [25, 257] width 7 height 7
click at [24, 240] on span at bounding box center [25, 239] width 7 height 7
click at [25, 183] on span at bounding box center [25, 185] width 7 height 7
click at [95, 383] on icon at bounding box center [92, 384] width 7 height 5
click at [73, 381] on icon at bounding box center [72, 384] width 7 height 7
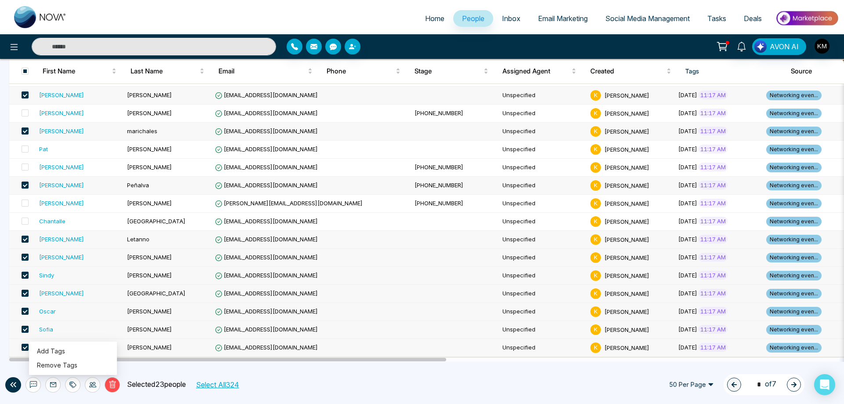
click at [160, 375] on div "Delete Selected 23 people Select All 324 50 Per Page 1 * of 7" at bounding box center [422, 384] width 844 height 39
drag, startPoint x: 164, startPoint y: 357, endPoint x: 167, endPoint y: 363, distance: 6.3
click at [167, 363] on div "Home People Inbox Email Marketing Social Media Management Tasks Deals AVON AI C…" at bounding box center [422, 202] width 844 height 404
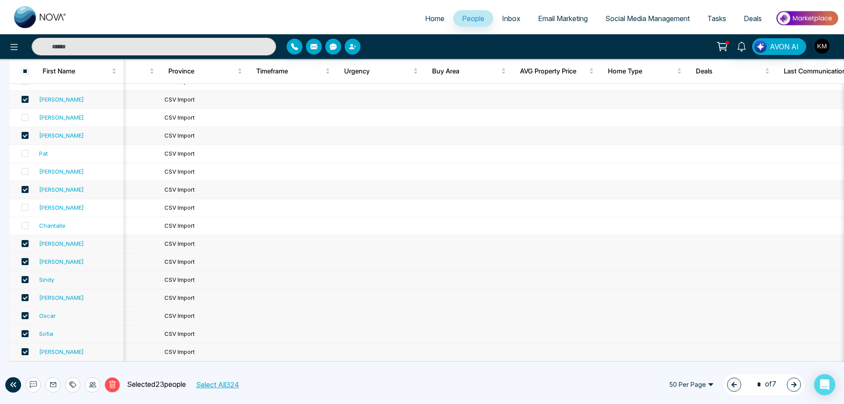
scroll to position [0, 747]
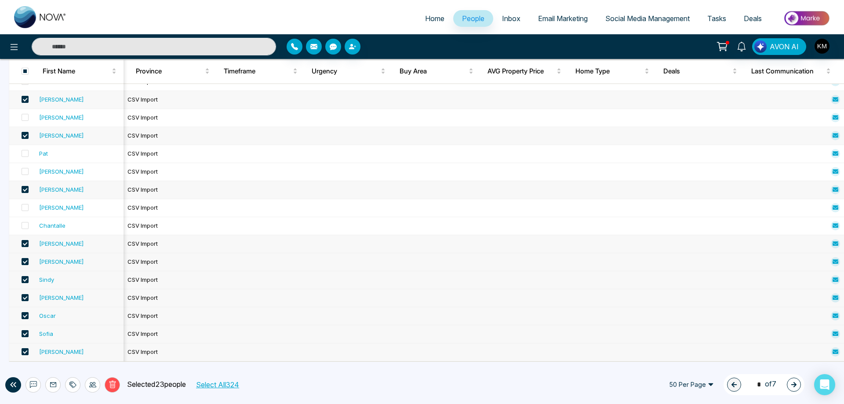
drag, startPoint x: 167, startPoint y: 359, endPoint x: 595, endPoint y: 342, distance: 428.5
drag, startPoint x: 595, startPoint y: 342, endPoint x: 555, endPoint y: 357, distance: 42.6
click at [557, 349] on tr "[PERSON_NAME] [EMAIL_ADDRESS][DOMAIN_NAME] Unspecified K [PERSON_NAME] [DATE] 1…" at bounding box center [88, 352] width 1653 height 18
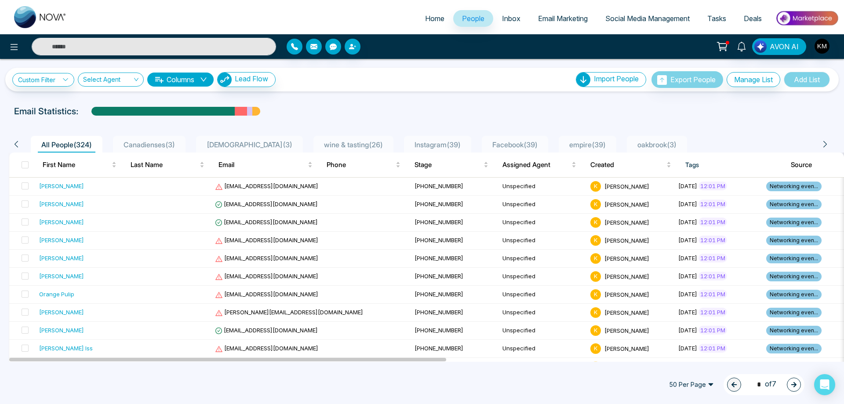
click at [205, 81] on icon "down" at bounding box center [203, 79] width 7 height 7
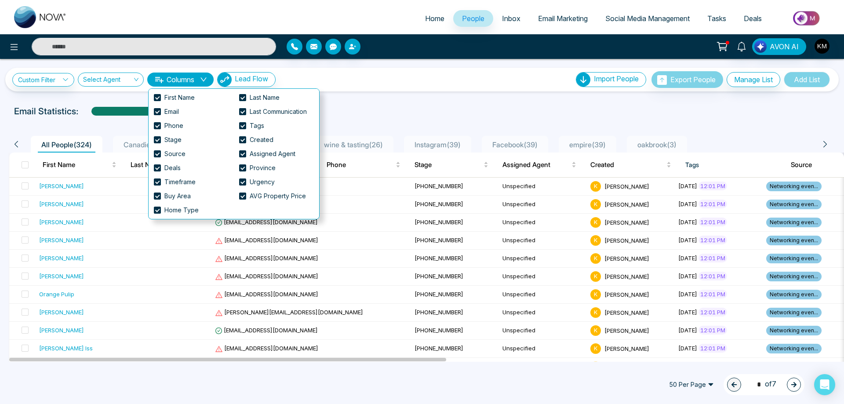
click at [205, 81] on icon "down" at bounding box center [203, 79] width 7 height 7
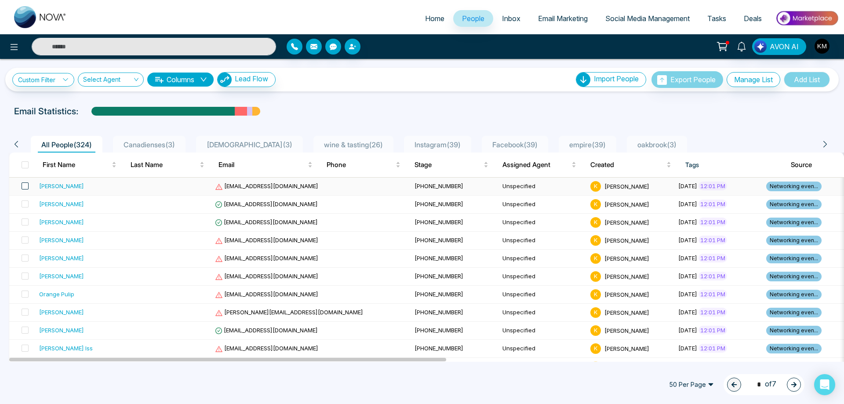
click at [23, 185] on span at bounding box center [25, 185] width 7 height 7
click at [25, 222] on span at bounding box center [25, 221] width 7 height 7
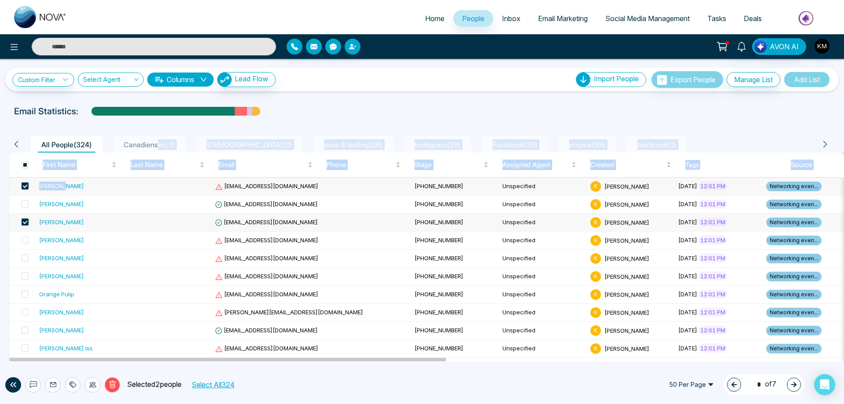
drag, startPoint x: 74, startPoint y: 182, endPoint x: 160, endPoint y: 137, distance: 97.1
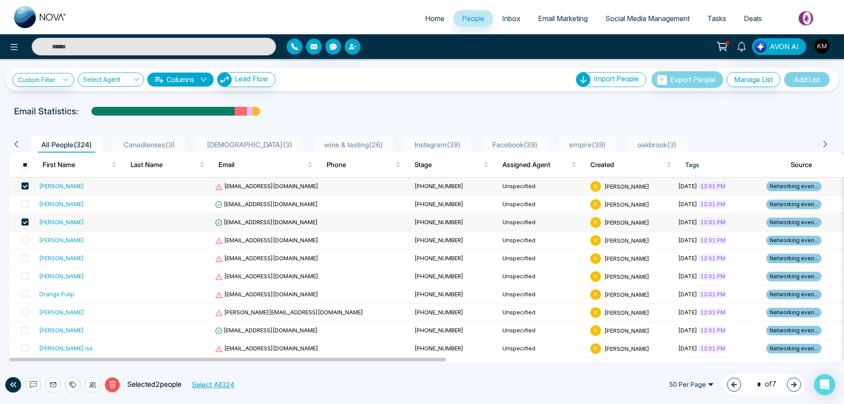
click at [114, 138] on ul "All People ( 324 ) [DEMOGRAPHIC_DATA] ( 3 ) [DEMOGRAPHIC_DATA] ( 3 ) wine & tas…" at bounding box center [420, 144] width 787 height 17
click at [204, 76] on icon "down" at bounding box center [203, 79] width 7 height 7
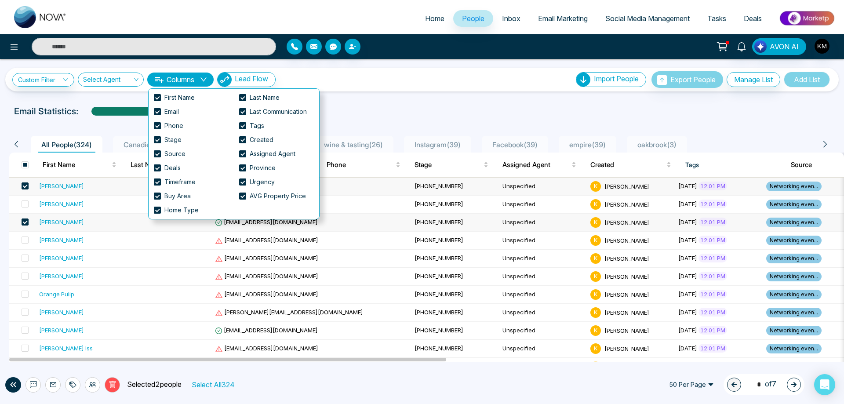
click at [385, 79] on div "Custom Filter Choose a filters Cancel Apply Select Agent Columns Lead Flow Impo…" at bounding box center [421, 79] width 819 height 17
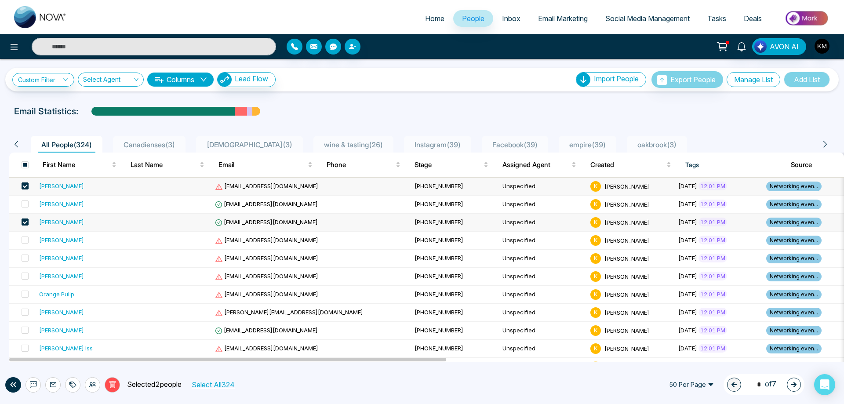
click at [759, 82] on button "Manage List" at bounding box center [754, 79] width 54 height 15
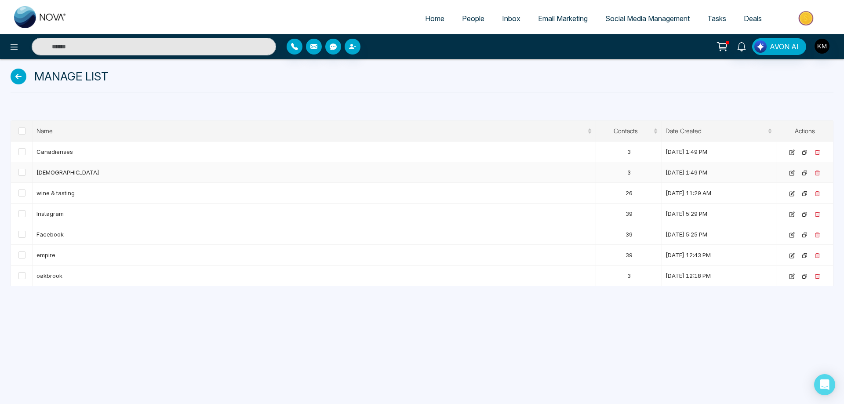
click at [26, 172] on td at bounding box center [22, 172] width 22 height 21
click at [23, 174] on span at bounding box center [21, 172] width 7 height 7
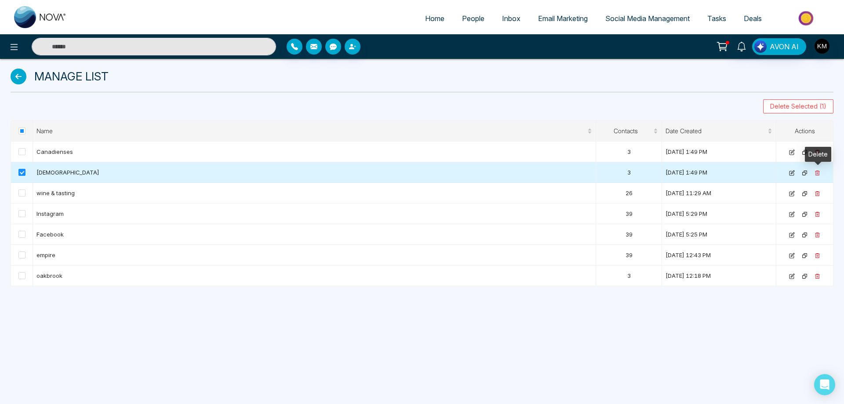
click at [818, 173] on icon at bounding box center [817, 173] width 5 height 5
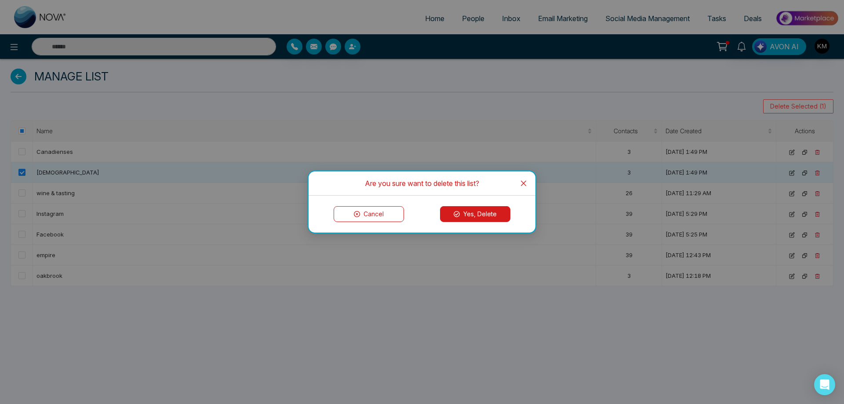
drag, startPoint x: 483, startPoint y: 225, endPoint x: 467, endPoint y: 217, distance: 18.3
click at [467, 217] on button "Yes, Delete" at bounding box center [475, 214] width 70 height 16
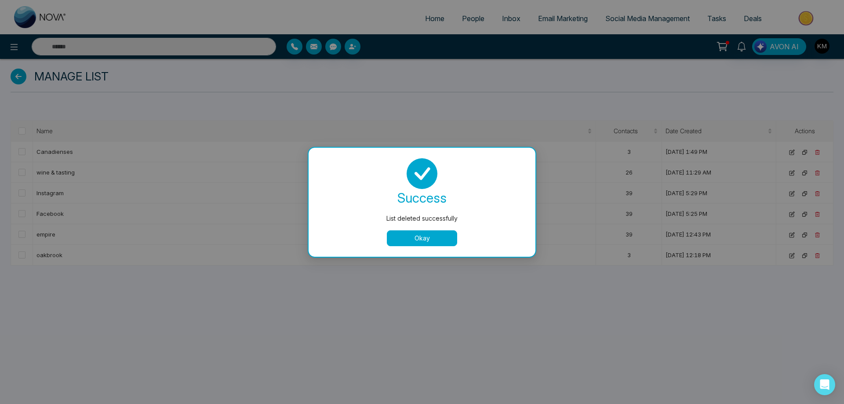
click at [451, 234] on button "Okay" at bounding box center [422, 238] width 70 height 16
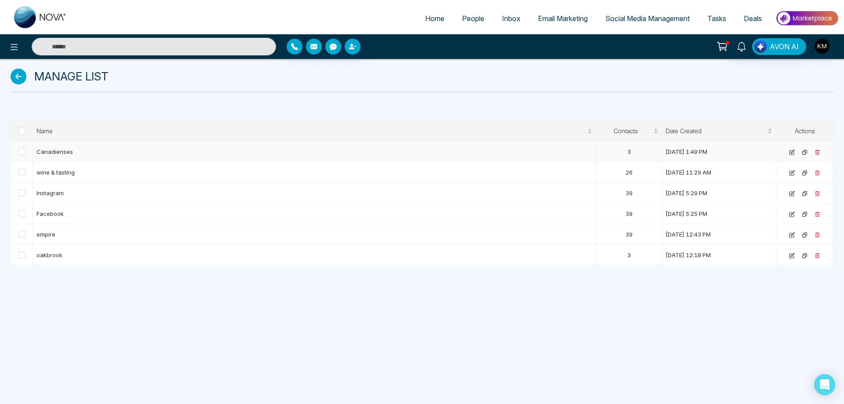
click at [817, 149] on icon at bounding box center [817, 152] width 6 height 6
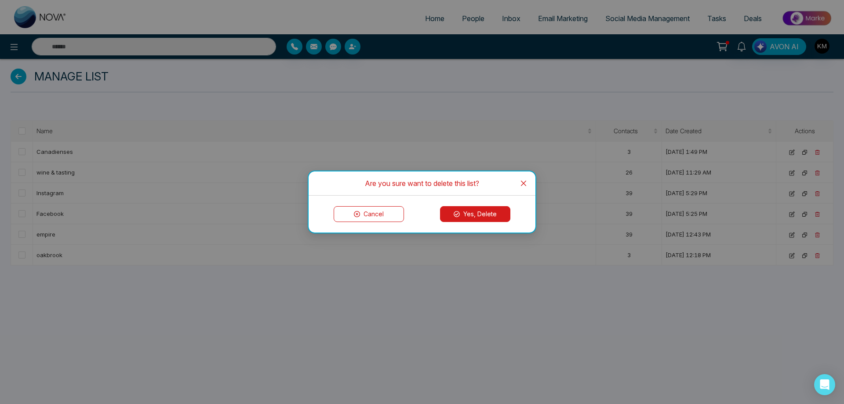
click at [487, 220] on button "Yes, Delete" at bounding box center [475, 214] width 70 height 16
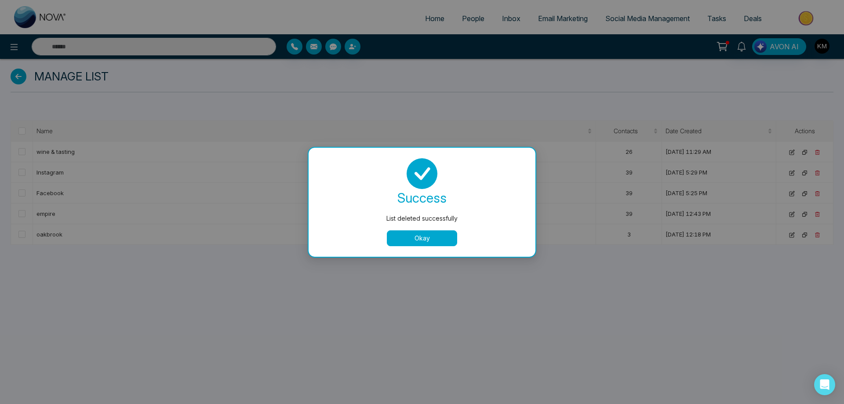
click at [436, 239] on button "Okay" at bounding box center [422, 238] width 70 height 16
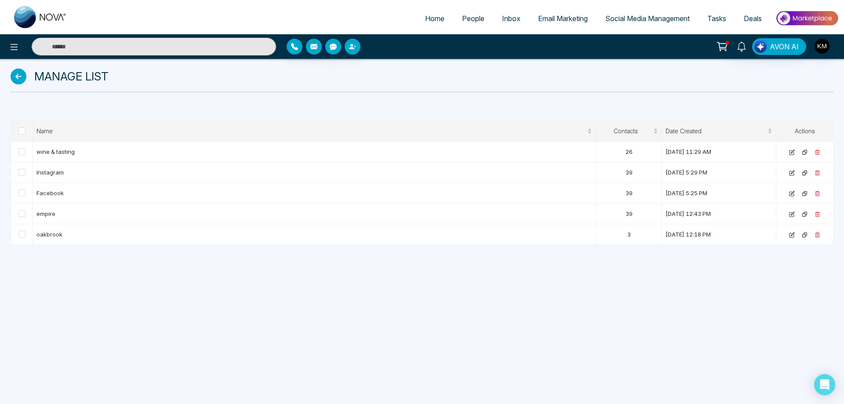
click at [15, 76] on icon at bounding box center [19, 77] width 16 height 16
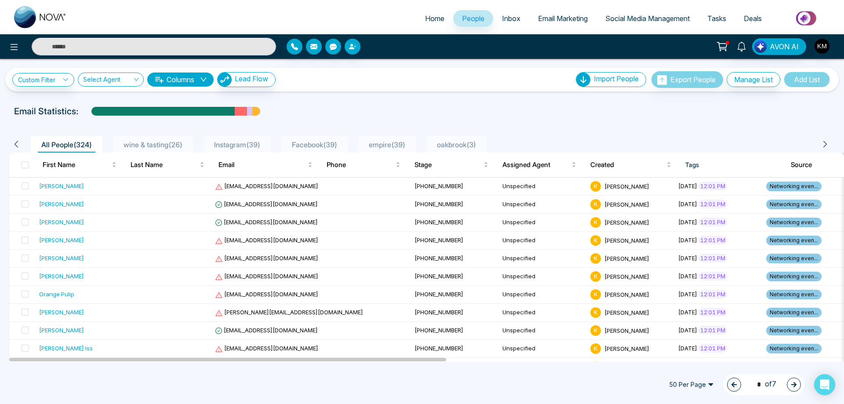
click at [173, 145] on span "wine & tasting ( 26 )" at bounding box center [153, 144] width 66 height 9
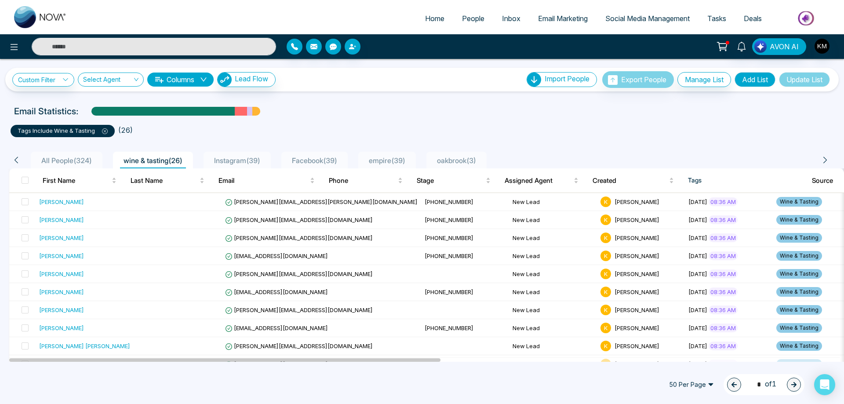
click at [752, 80] on button "Add List" at bounding box center [754, 79] width 41 height 15
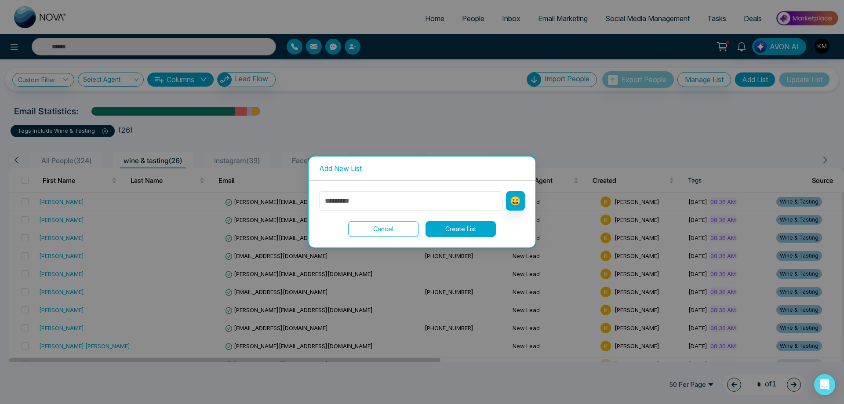
click at [472, 206] on input "text" at bounding box center [410, 200] width 183 height 19
type input "*"
type input "*******"
click at [516, 199] on button "😀" at bounding box center [515, 200] width 19 height 19
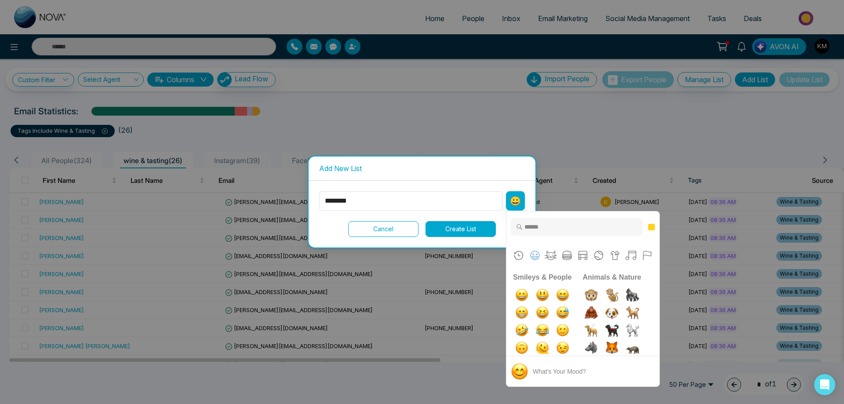
click at [471, 232] on button "Create List" at bounding box center [460, 229] width 70 height 16
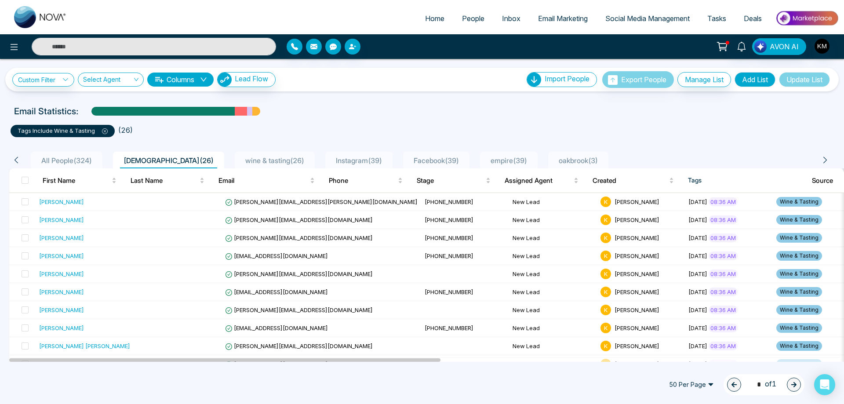
click at [806, 76] on button "Update List" at bounding box center [804, 79] width 51 height 15
click at [25, 179] on span at bounding box center [25, 180] width 7 height 7
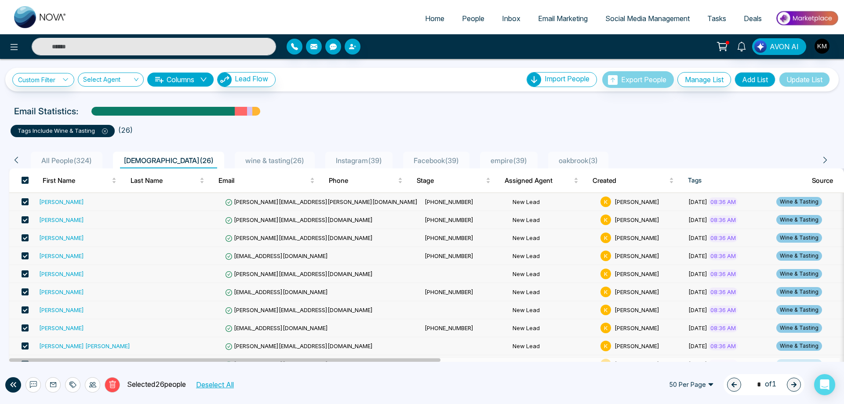
click at [28, 181] on span at bounding box center [25, 180] width 7 height 7
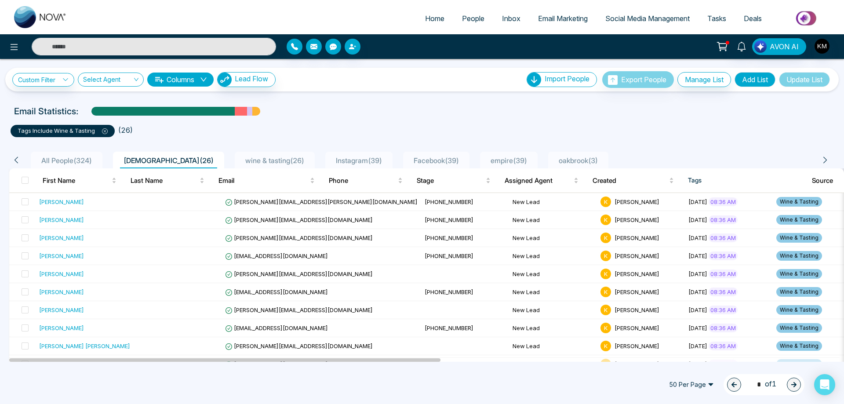
click at [783, 77] on button "Update List" at bounding box center [804, 79] width 51 height 15
click at [138, 160] on span "[DEMOGRAPHIC_DATA] ( 26 )" at bounding box center [168, 160] width 97 height 9
click at [80, 154] on li "All People ( 324 )" at bounding box center [67, 160] width 72 height 17
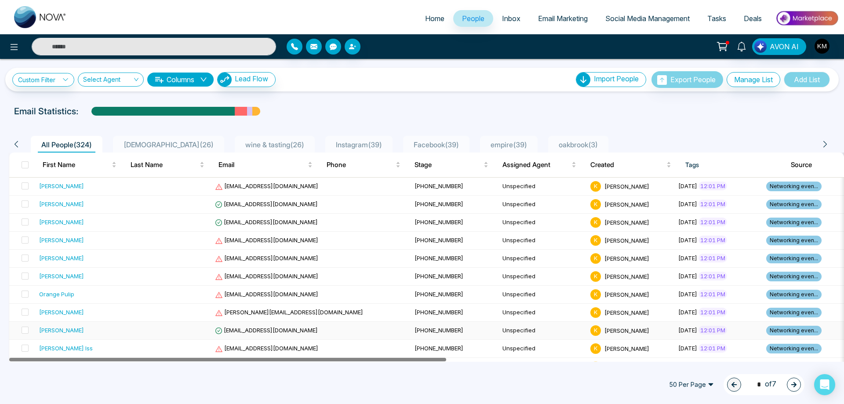
drag, startPoint x: 261, startPoint y: 360, endPoint x: 196, endPoint y: 329, distance: 71.8
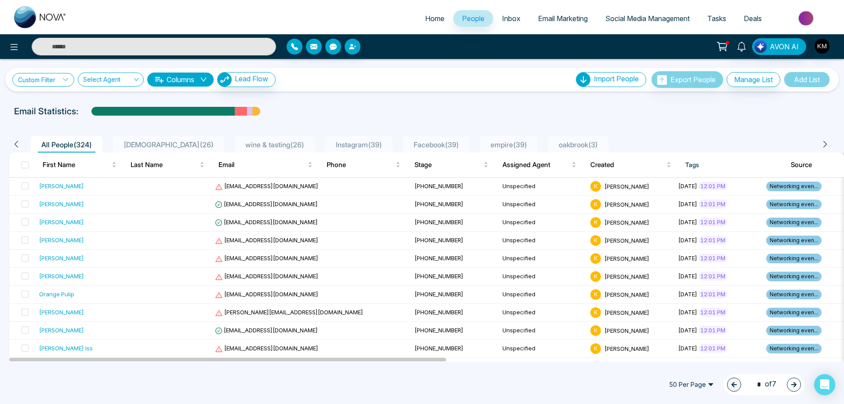
click at [65, 78] on icon at bounding box center [65, 79] width 6 height 6
click at [102, 99] on div "Choose a filters" at bounding box center [64, 101] width 88 height 17
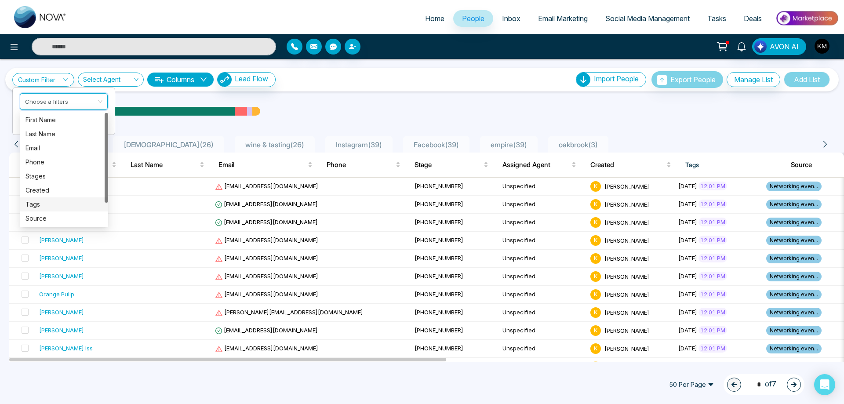
click at [75, 205] on div "Tags" at bounding box center [63, 205] width 77 height 10
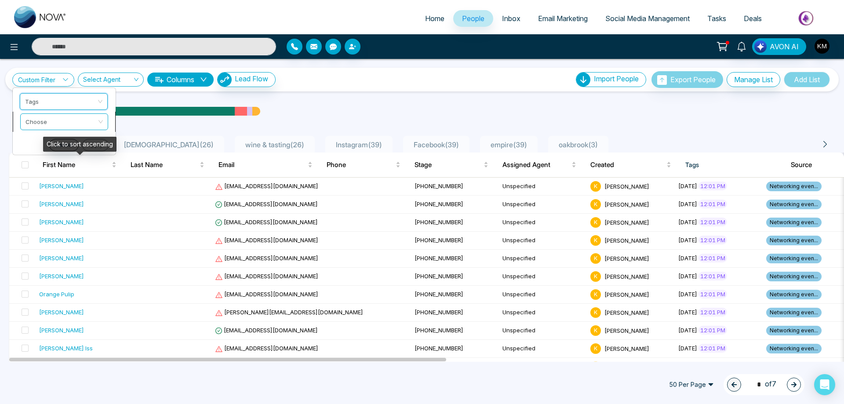
click at [73, 116] on input "search" at bounding box center [60, 120] width 71 height 13
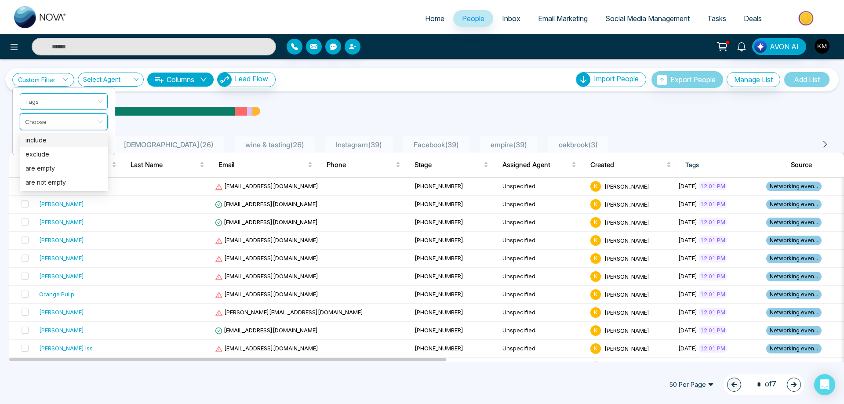
click at [74, 141] on div "include" at bounding box center [63, 140] width 77 height 10
click at [74, 142] on input "search" at bounding box center [60, 140] width 71 height 13
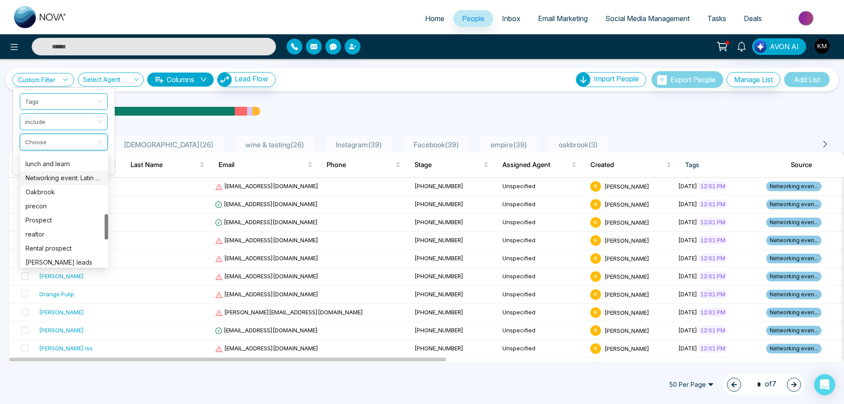
click at [75, 179] on div "Networking event: Latin Summer Social" at bounding box center [63, 178] width 77 height 10
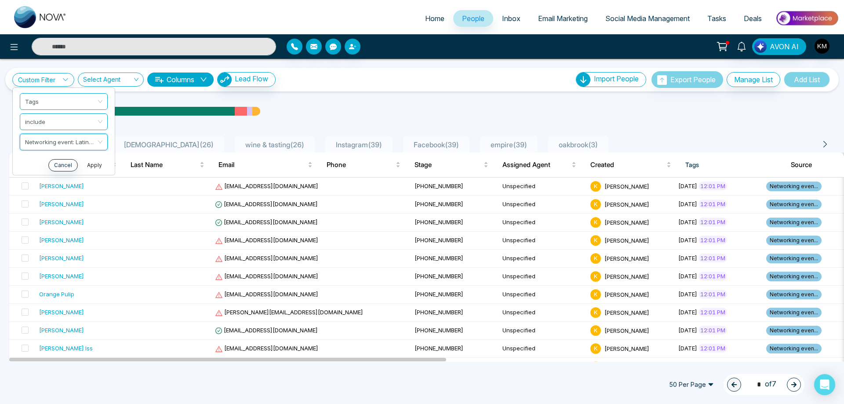
click at [94, 165] on button "Apply" at bounding box center [94, 165] width 26 height 12
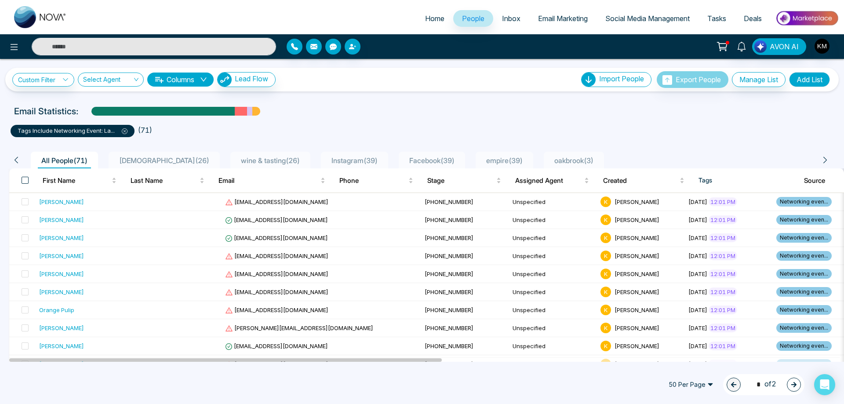
click at [25, 181] on span at bounding box center [25, 180] width 7 height 7
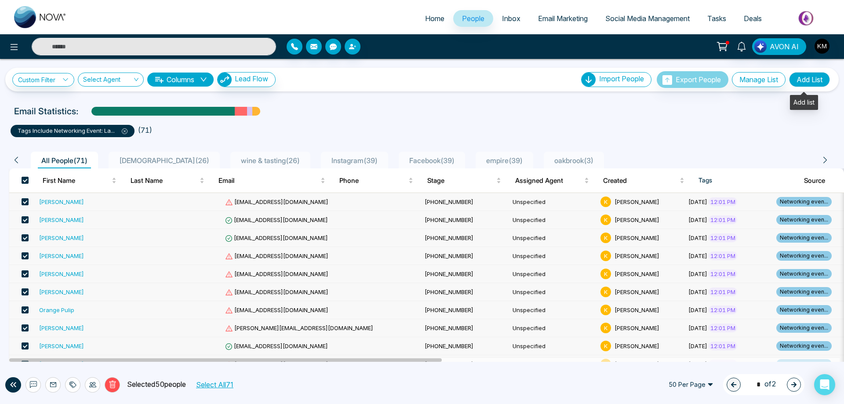
click at [811, 78] on button "Add List" at bounding box center [809, 79] width 41 height 15
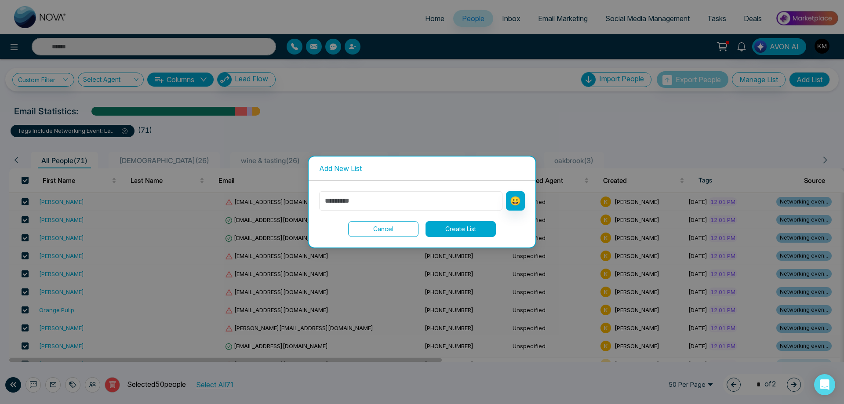
click at [393, 202] on input "text" at bounding box center [410, 200] width 183 height 19
type input "*******"
drag, startPoint x: 380, startPoint y: 198, endPoint x: 273, endPoint y: 200, distance: 107.3
click at [273, 200] on div "Add New List ******* 😀 Cancel Create List" at bounding box center [422, 202] width 844 height 404
type input "*"
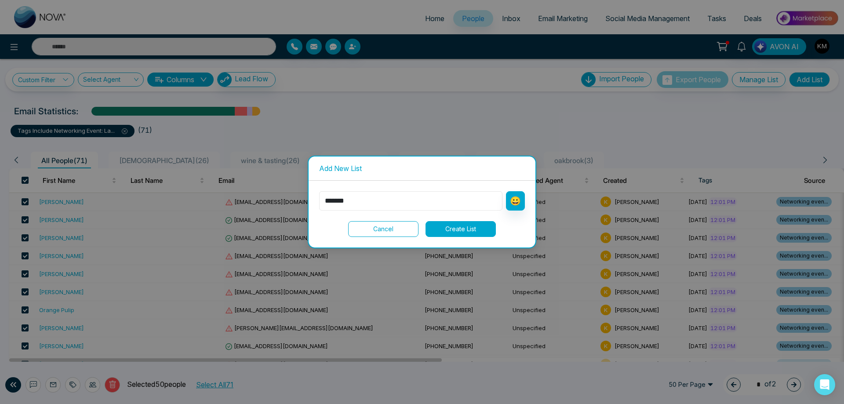
type input "*******"
click at [418, 236] on div "Cancel Create List" at bounding box center [422, 229] width 206 height 16
click at [405, 227] on button "Cancel" at bounding box center [383, 229] width 70 height 16
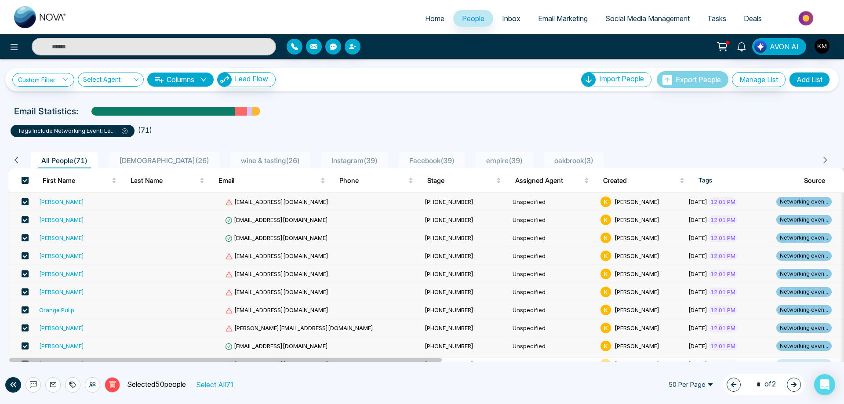
click at [26, 176] on label at bounding box center [25, 180] width 7 height 10
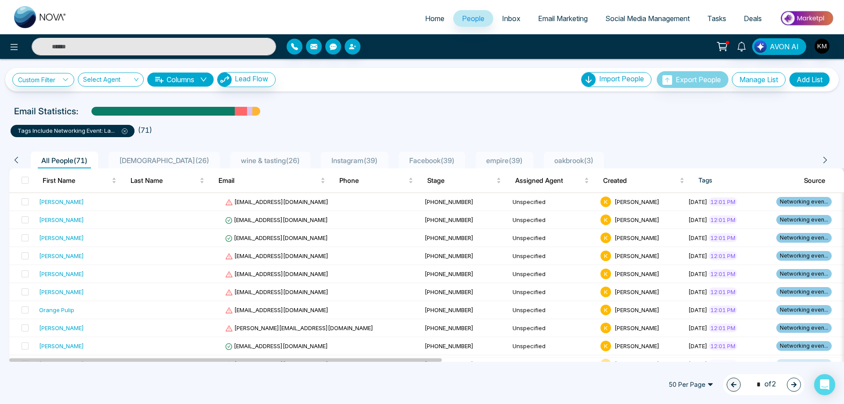
click at [127, 130] on icon at bounding box center [125, 131] width 6 height 6
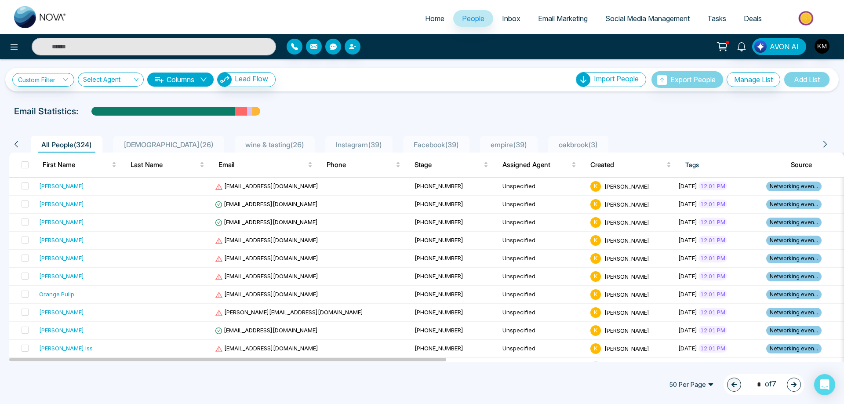
click at [698, 382] on span "50 Per Page" at bounding box center [691, 385] width 57 height 14
click at [698, 367] on div "100 Per Page" at bounding box center [691, 367] width 47 height 10
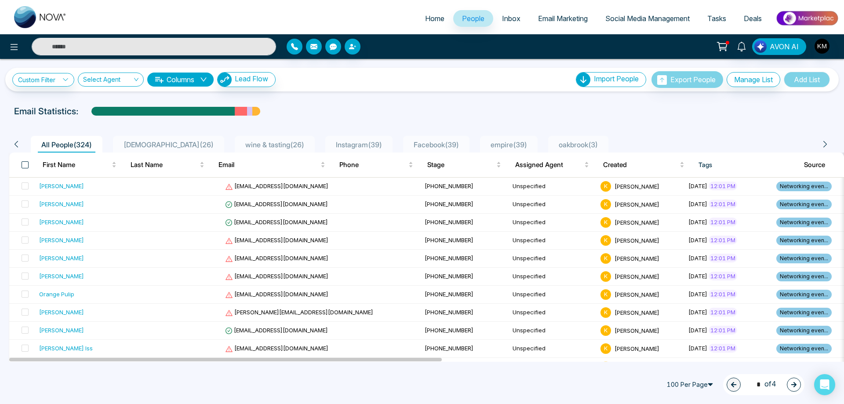
click at [22, 162] on span at bounding box center [25, 164] width 7 height 7
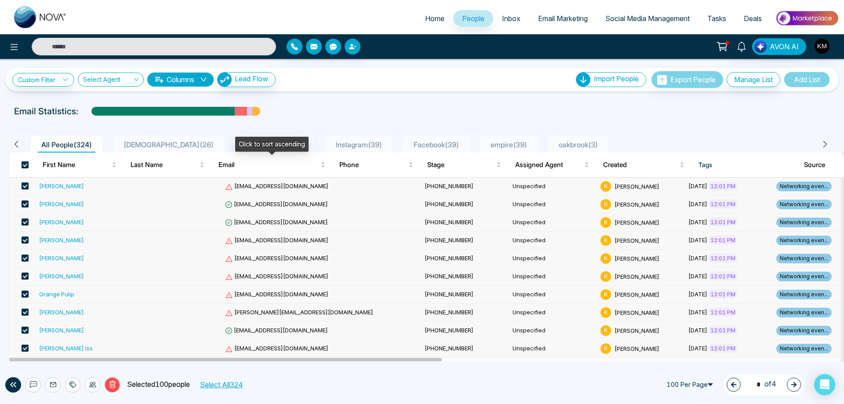
click at [22, 162] on span at bounding box center [25, 164] width 7 height 7
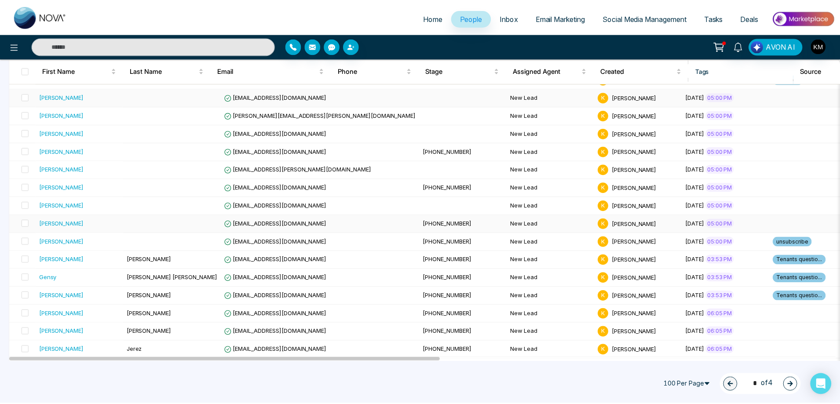
scroll to position [1623, 0]
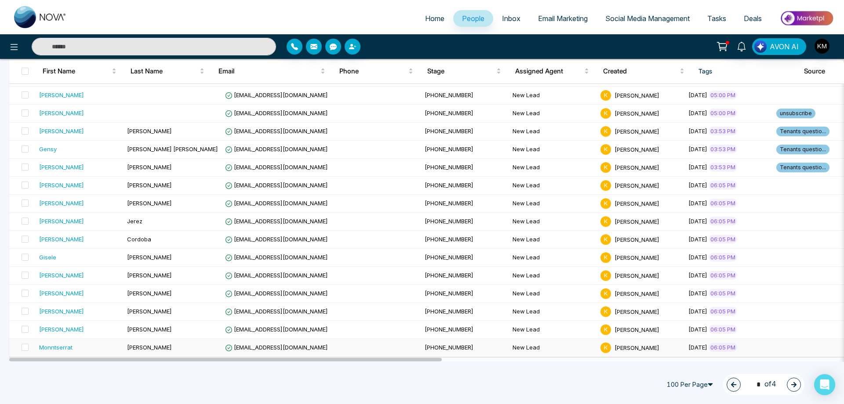
click at [773, 347] on td at bounding box center [827, 348] width 109 height 18
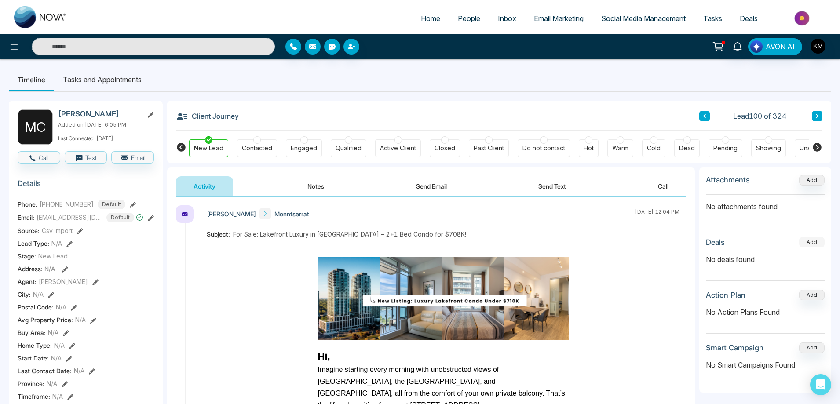
click at [811, 241] on button "Add" at bounding box center [811, 242] width 25 height 11
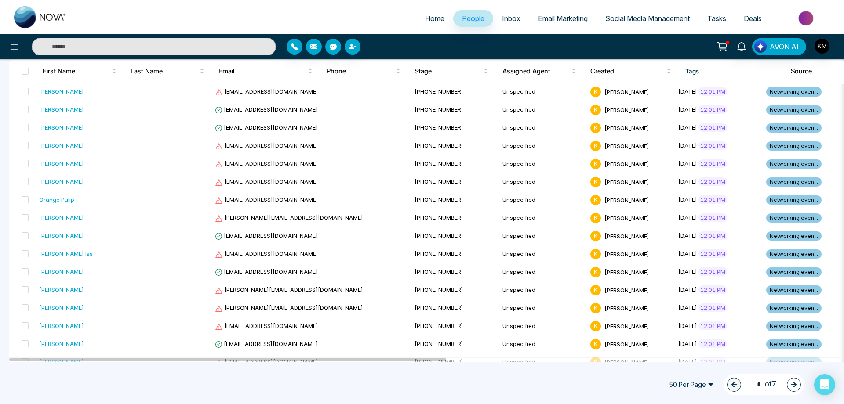
scroll to position [44, 0]
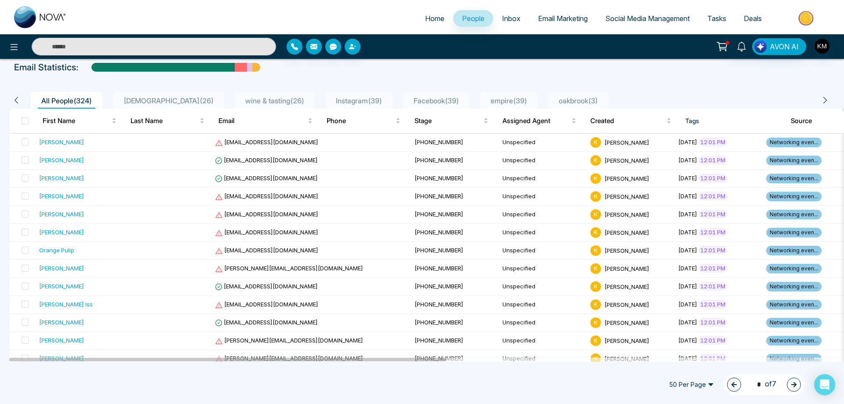
click at [149, 100] on span "[DEMOGRAPHIC_DATA] ( 26 )" at bounding box center [168, 100] width 97 height 9
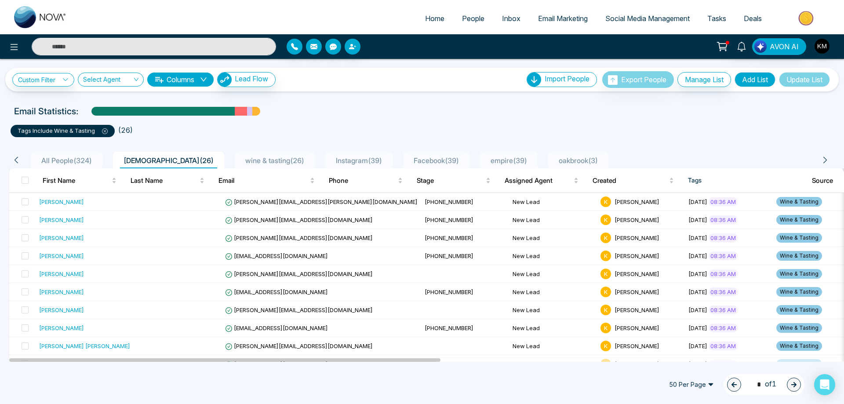
drag, startPoint x: 142, startPoint y: 160, endPoint x: 671, endPoint y: 118, distance: 531.3
click at [660, 118] on div "tags include Wine & Tasting ( 26 )" at bounding box center [421, 127] width 833 height 19
click at [11, 159] on div "All People ( 324 ) [DEMOGRAPHIC_DATA] ( 26 ) wine & tasting ( 26 ) Instagram ( …" at bounding box center [419, 160] width 820 height 17
click at [80, 155] on div "All People ( 324 )" at bounding box center [67, 160] width 58 height 11
